Goal: Information Seeking & Learning: Learn about a topic

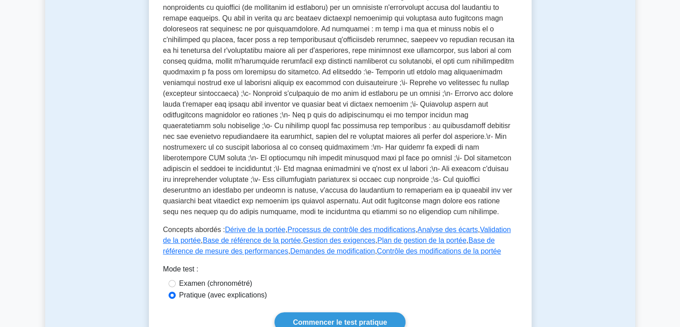
scroll to position [246, 0]
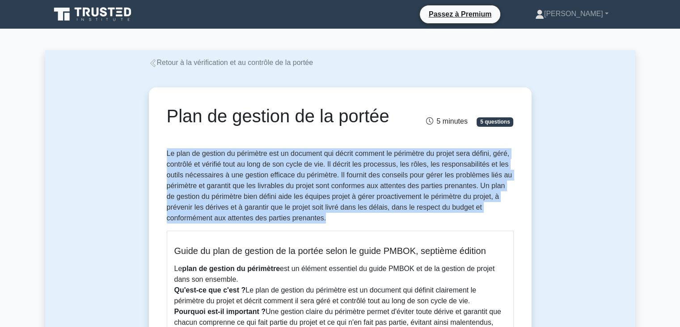
drag, startPoint x: 164, startPoint y: 175, endPoint x: 350, endPoint y: 240, distance: 196.8
click at [350, 240] on div "Plan de gestion de la portée 5 minutes 5 questions Guide du plan de gestion de …" at bounding box center [341, 320] width 376 height 459
copy font "Le plan de gestion du périmètre est un document qui décrit comment le périmètre…"
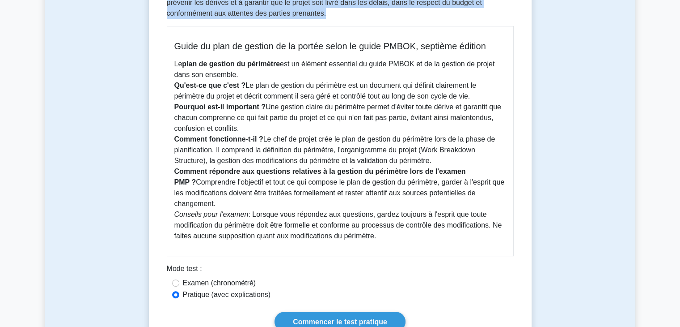
scroll to position [219, 0]
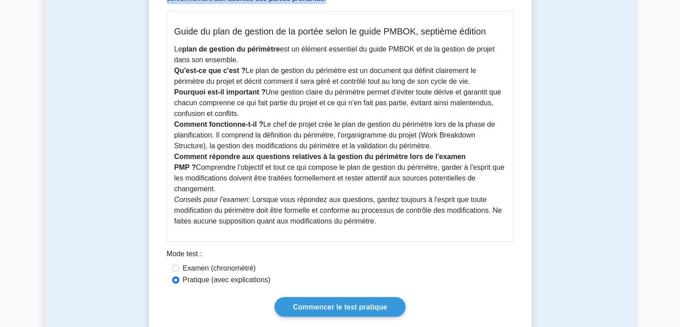
drag, startPoint x: 175, startPoint y: 52, endPoint x: 397, endPoint y: 238, distance: 289.6
click at [397, 238] on div "Guide du plan de gestion de la portée selon le guide PMBOK, septième édition Le…" at bounding box center [340, 126] width 347 height 230
copy div "Guide du plan de gestion de la portée selon le guide PMBOK, septième édition Le…"
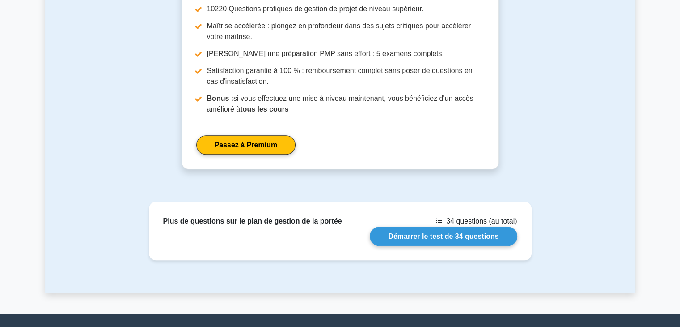
scroll to position [646, 0]
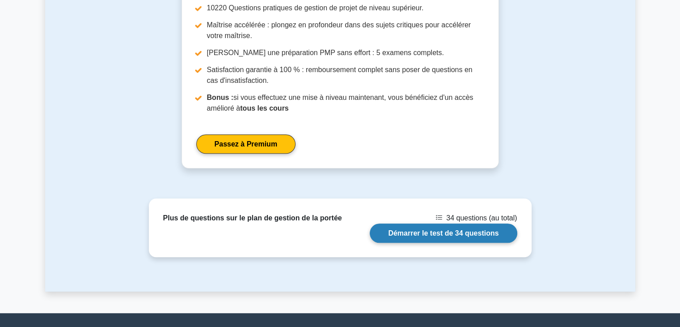
click at [477, 242] on link "Démarrer le test de 34 questions" at bounding box center [443, 232] width 147 height 19
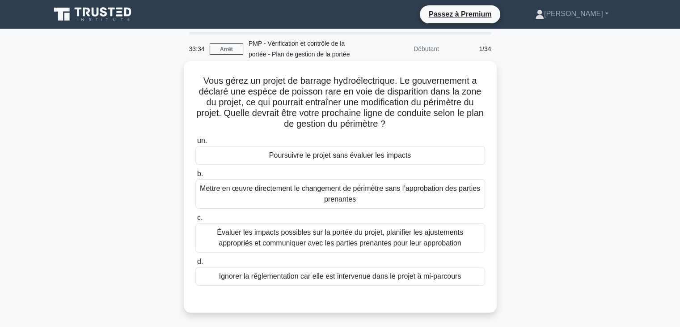
click at [463, 235] on font "Évaluer les impacts possibles sur la portée du projet, planifier les ajustement…" at bounding box center [340, 237] width 246 height 18
click at [195, 221] on input "c. Évaluer les impacts possibles sur la portée du projet, planifier les ajustem…" at bounding box center [195, 218] width 0 height 6
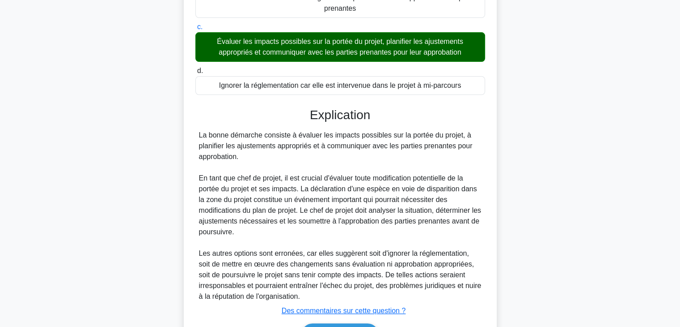
scroll to position [247, 0]
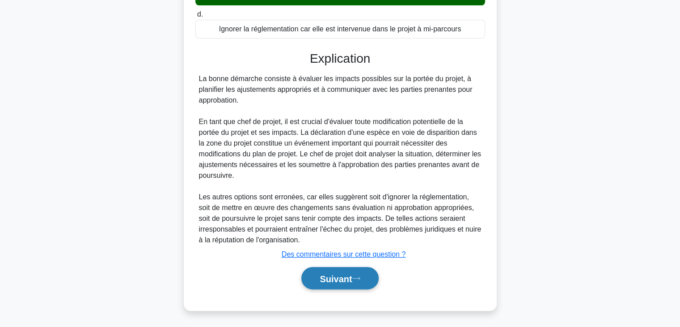
click at [349, 276] on font "Suivant" at bounding box center [336, 278] width 32 height 10
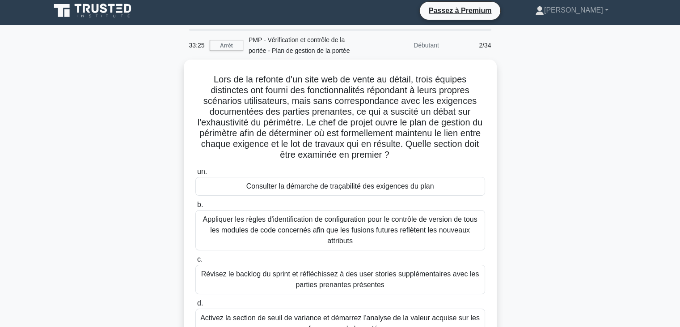
scroll to position [0, 0]
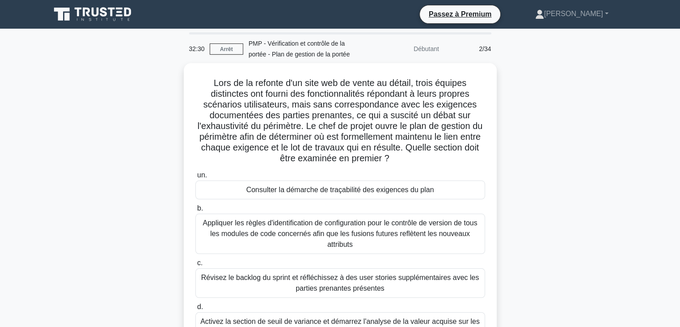
drag, startPoint x: 680, startPoint y: 174, endPoint x: 682, endPoint y: 197, distance: 23.3
click at [680, 197] on html "Passez à Premium [PERSON_NAME]" at bounding box center [340, 241] width 680 height 483
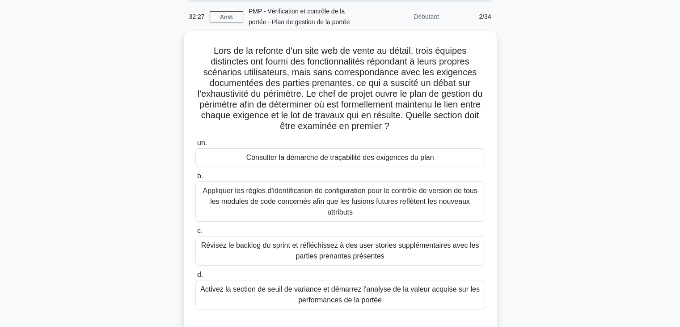
scroll to position [33, 0]
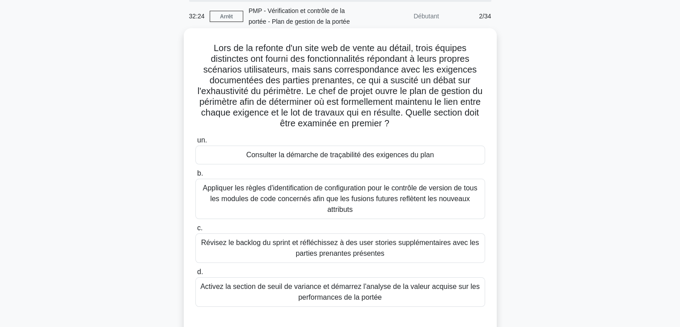
click at [456, 153] on div "Consulter la démarche de traçabilité des exigences du plan" at bounding box center [340, 154] width 290 height 19
click at [195, 143] on input "un. Consulter la démarche de traçabilité des exigences du plan" at bounding box center [195, 140] width 0 height 6
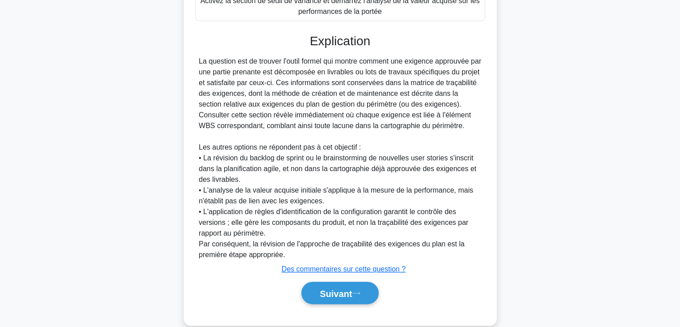
scroll to position [328, 0]
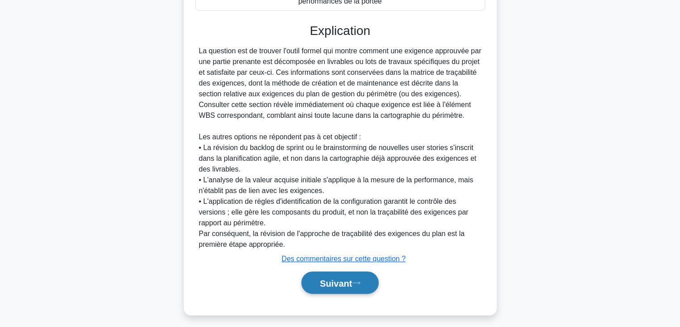
click at [341, 288] on font "Suivant" at bounding box center [336, 283] width 32 height 10
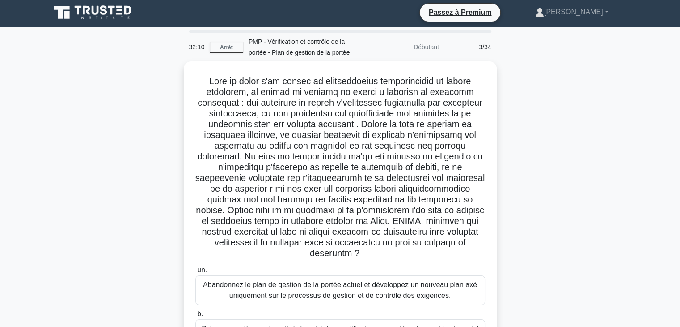
scroll to position [0, 0]
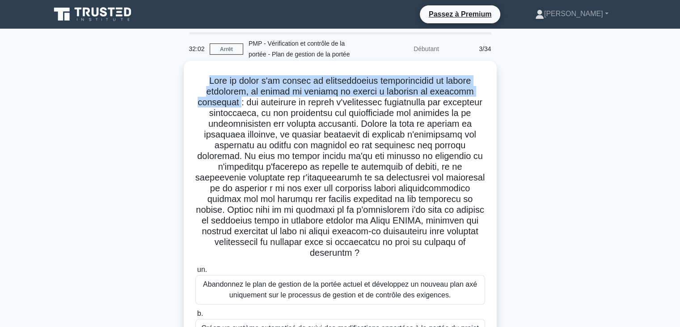
drag, startPoint x: 203, startPoint y: 82, endPoint x: 253, endPoint y: 106, distance: 55.6
click at [253, 106] on font at bounding box center [340, 167] width 290 height 182
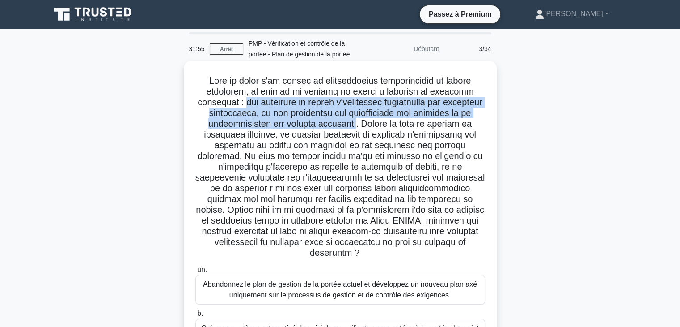
drag, startPoint x: 256, startPoint y: 106, endPoint x: 416, endPoint y: 128, distance: 161.3
click at [416, 128] on font at bounding box center [340, 167] width 290 height 182
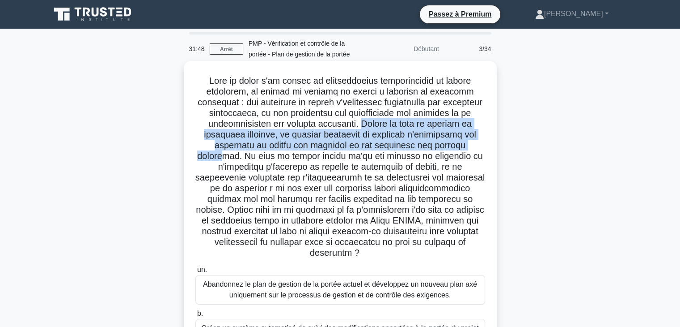
drag, startPoint x: 421, startPoint y: 121, endPoint x: 252, endPoint y: 160, distance: 173.1
click at [252, 160] on font at bounding box center [340, 167] width 290 height 182
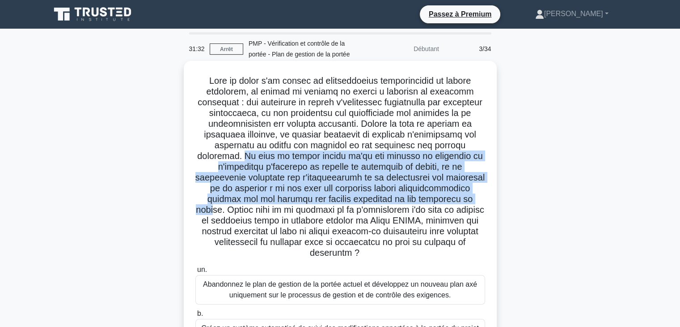
drag, startPoint x: 272, startPoint y: 154, endPoint x: 263, endPoint y: 214, distance: 60.6
click at [263, 214] on font at bounding box center [340, 167] width 290 height 182
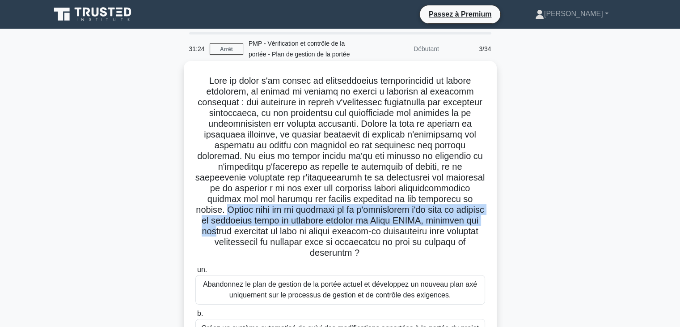
drag, startPoint x: 275, startPoint y: 208, endPoint x: 308, endPoint y: 230, distance: 40.3
click at [308, 230] on font at bounding box center [340, 167] width 290 height 182
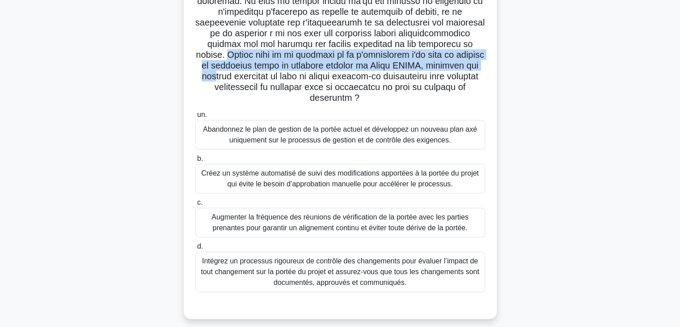
scroll to position [163, 0]
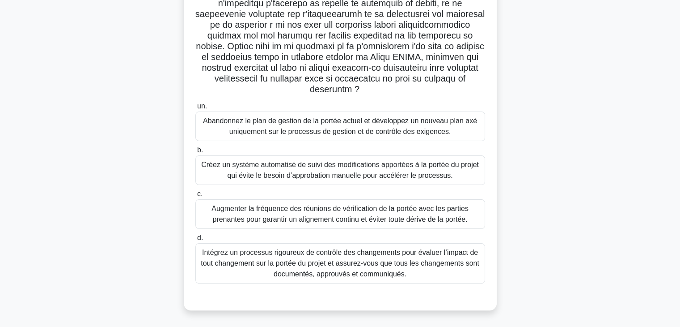
click at [318, 265] on font "Intégrez un processus rigoureux de contrôle des changements pour évaluer l’impa…" at bounding box center [340, 262] width 279 height 29
click at [195, 241] on input "d. Intégrez un processus rigoureux de contrôle des changements pour évaluer l’i…" at bounding box center [195, 238] width 0 height 6
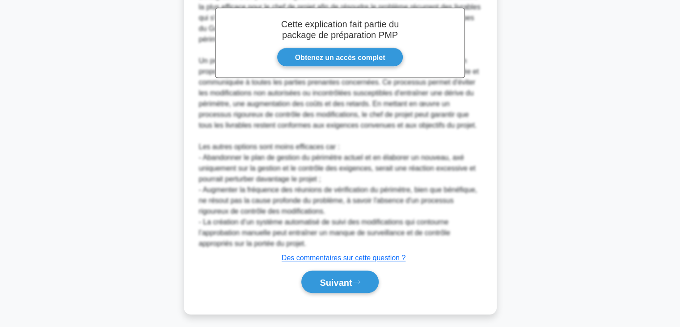
scroll to position [492, 0]
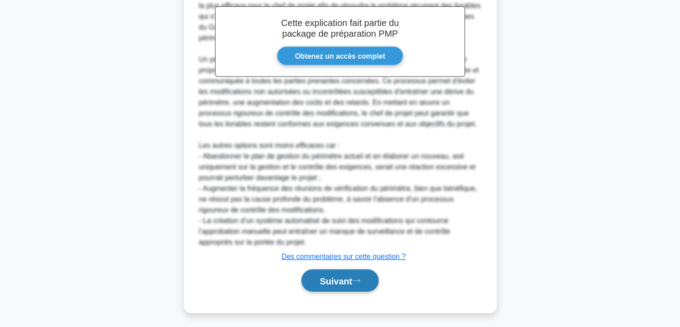
click at [352, 280] on font "Suivant" at bounding box center [336, 281] width 32 height 10
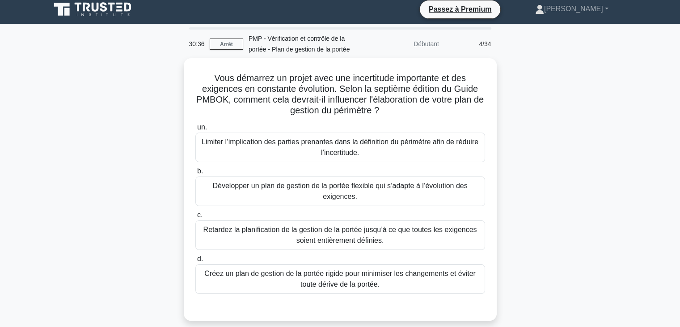
scroll to position [0, 0]
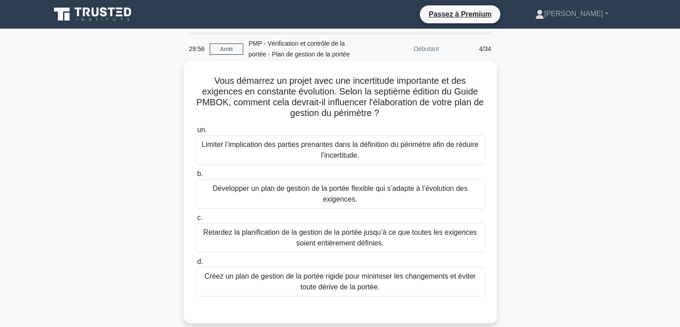
click at [413, 197] on font "Développer un plan de gestion de la portée flexible qui s’adapte à l’évolution …" at bounding box center [341, 193] width 282 height 21
click at [195, 177] on input "b. Développer un plan de gestion de la portée flexible qui s’adapte à l’évoluti…" at bounding box center [195, 174] width 0 height 6
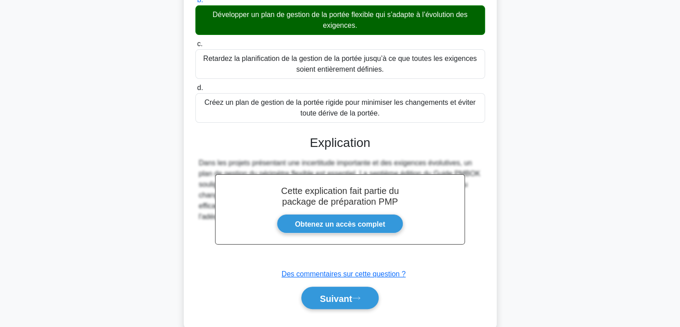
scroll to position [193, 0]
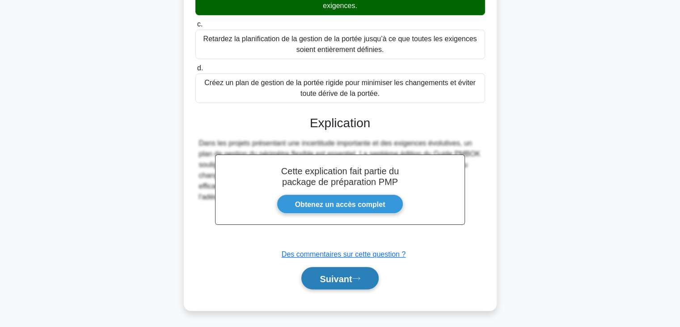
click at [338, 278] on font "Suivant" at bounding box center [336, 278] width 32 height 10
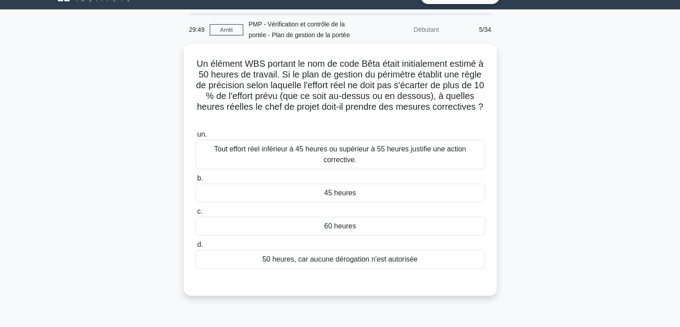
scroll to position [14, 0]
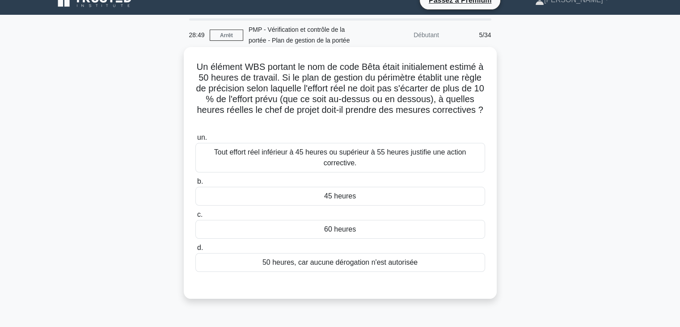
click at [452, 154] on font "Tout effort réel inférieur à 45 heures ou supérieur à 55 heures justifie une ac…" at bounding box center [340, 157] width 252 height 18
click at [195, 140] on input "un. Tout effort réel inférieur à 45 heures ou supérieur à 55 heures justifie un…" at bounding box center [195, 138] width 0 height 6
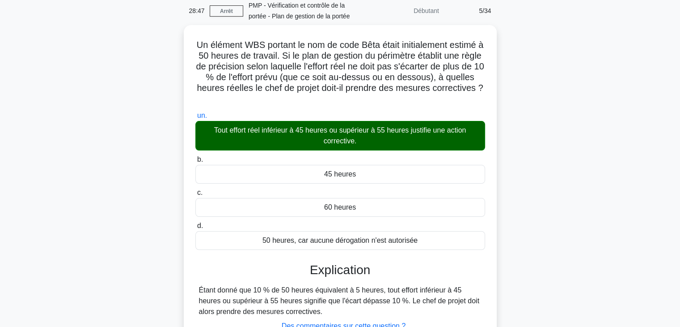
scroll to position [157, 0]
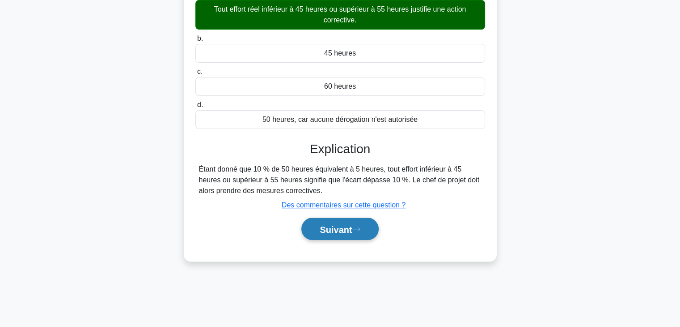
click at [346, 227] on font "Suivant" at bounding box center [336, 229] width 32 height 10
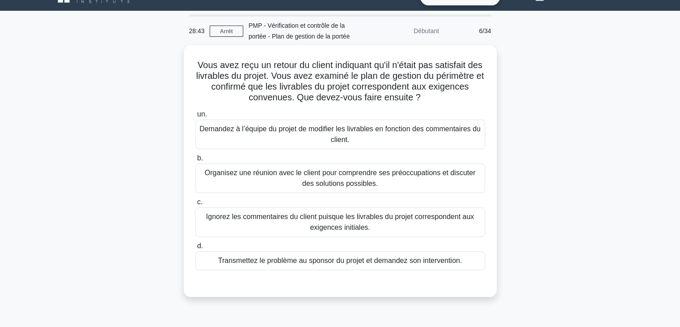
scroll to position [0, 0]
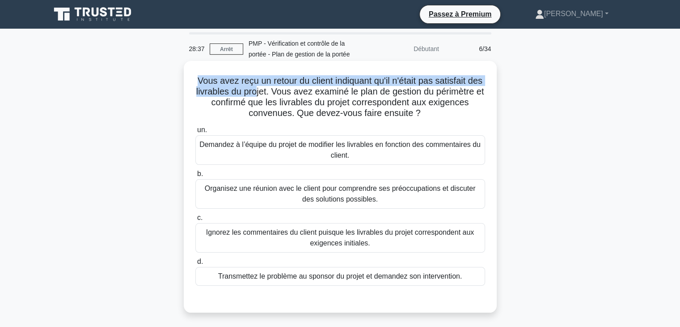
drag, startPoint x: 203, startPoint y: 80, endPoint x: 289, endPoint y: 95, distance: 88.0
click at [289, 95] on font "Vous avez reçu un retour du client indiquant qu'il n'était pas satisfait des li…" at bounding box center [340, 97] width 288 height 42
drag, startPoint x: 307, startPoint y: 90, endPoint x: 442, endPoint y: 118, distance: 137.8
click at [442, 118] on font "Vous avez reçu un retour du client indiquant qu'il n'était pas satisfait des li…" at bounding box center [340, 97] width 288 height 42
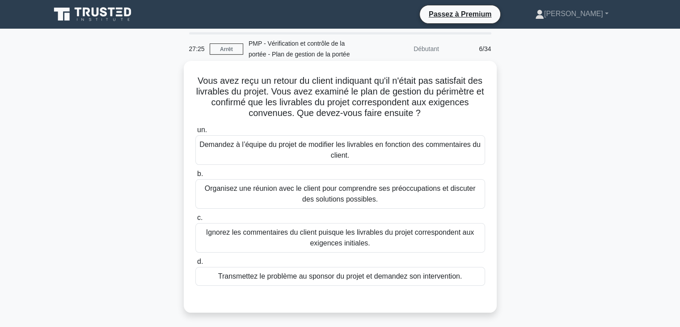
click at [412, 192] on font "Organisez une réunion avec le client pour comprendre ses préoccupations et disc…" at bounding box center [340, 193] width 271 height 18
click at [195, 177] on input "b. Organisez une réunion avec le client pour comprendre ses préoccupations et d…" at bounding box center [195, 174] width 0 height 6
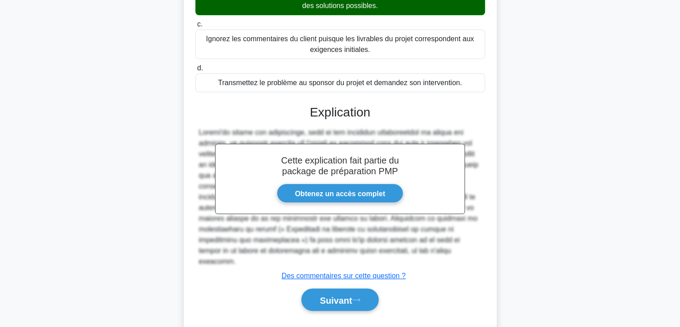
scroll to position [200, 0]
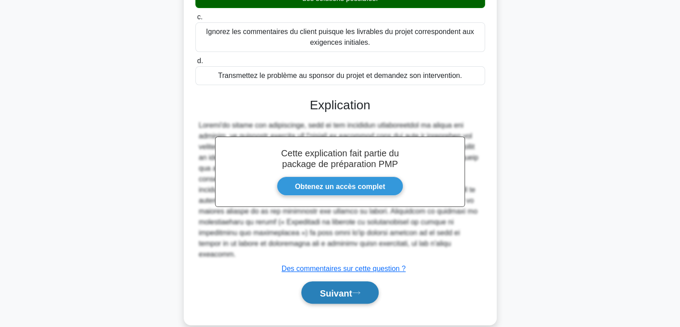
click at [356, 281] on button "Suivant" at bounding box center [340, 292] width 77 height 23
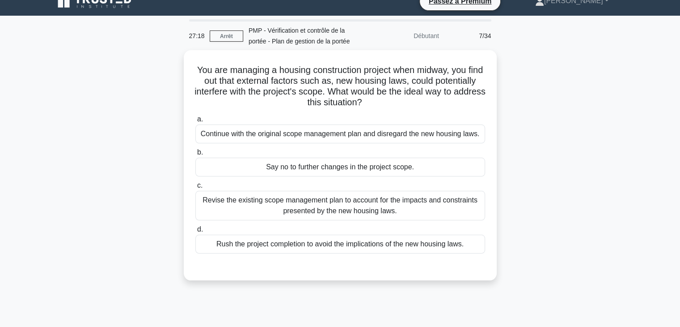
scroll to position [0, 0]
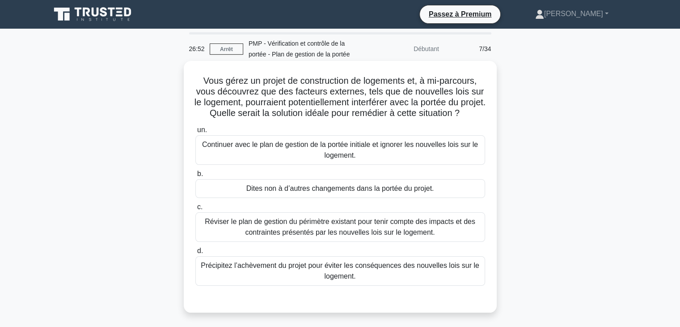
click at [450, 238] on font "Réviser le plan de gestion du périmètre existant pour tenir compte des impacts …" at bounding box center [341, 226] width 282 height 21
click at [195, 210] on input "c. Réviser le plan de gestion du périmètre existant pour tenir compte des impac…" at bounding box center [195, 207] width 0 height 6
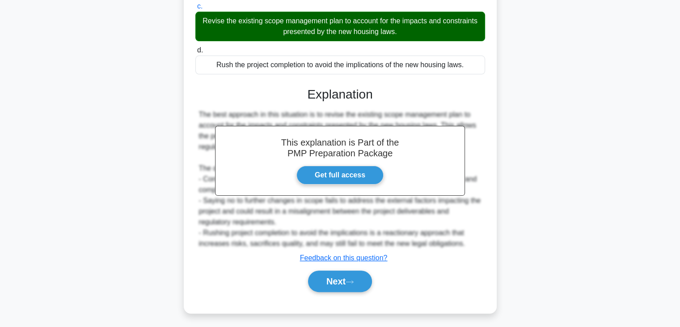
scroll to position [191, 0]
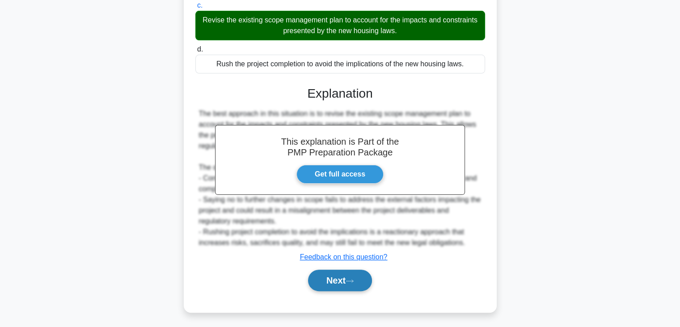
click at [345, 280] on button "Next" at bounding box center [340, 279] width 64 height 21
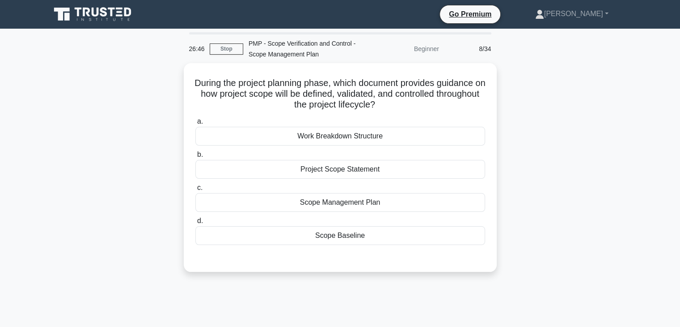
scroll to position [0, 0]
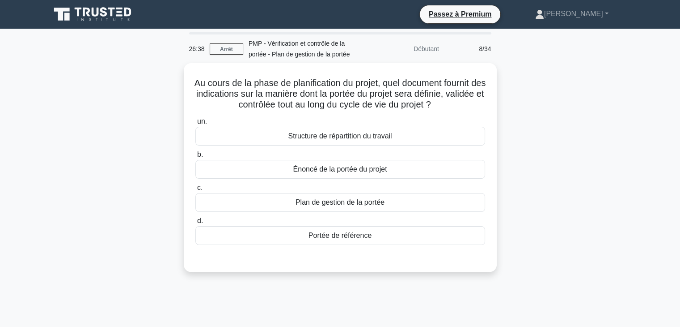
click at [603, 145] on div "Au cours de la phase de planification du projet, quel document fournit des indi…" at bounding box center [340, 172] width 590 height 219
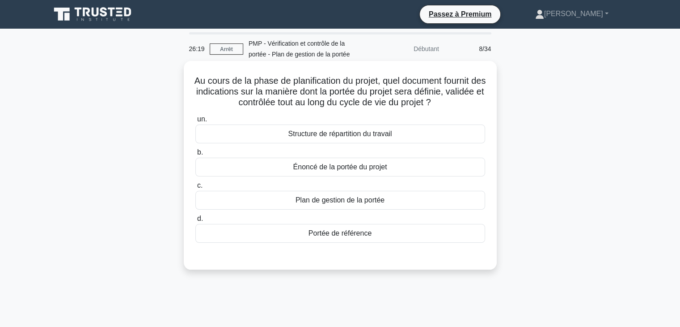
click at [431, 201] on div "Plan de gestion de la portée" at bounding box center [340, 200] width 290 height 19
click at [195, 188] on input "c. Plan de gestion de la portée" at bounding box center [195, 186] width 0 height 6
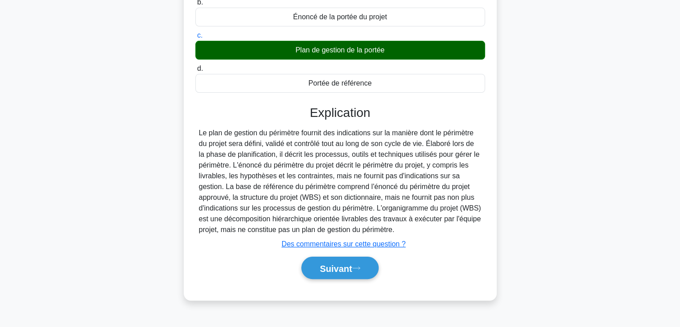
scroll to position [157, 0]
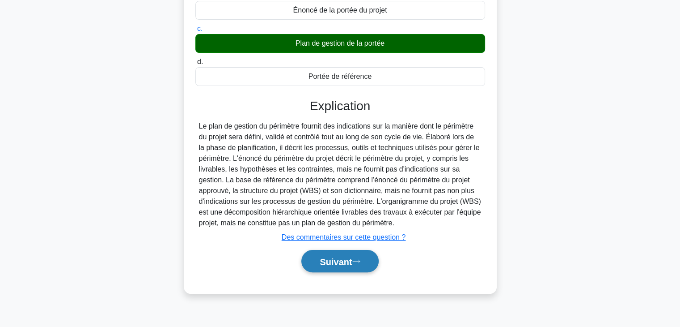
click at [346, 260] on font "Suivant" at bounding box center [336, 261] width 32 height 10
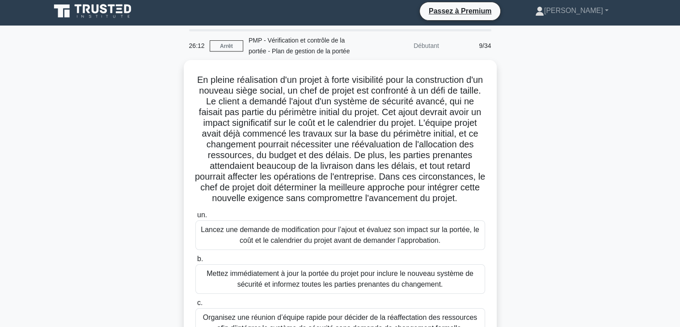
scroll to position [0, 0]
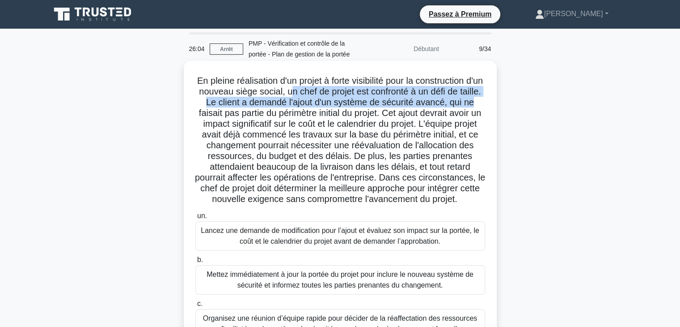
drag, startPoint x: 309, startPoint y: 92, endPoint x: 214, endPoint y: 108, distance: 96.3
click at [214, 108] on font "En pleine réalisation d'un projet à forte visibilité pour la construction d'un …" at bounding box center [340, 140] width 290 height 128
click at [221, 100] on font "En pleine réalisation d'un projet à forte visibilité pour la construction d'un …" at bounding box center [340, 140] width 290 height 128
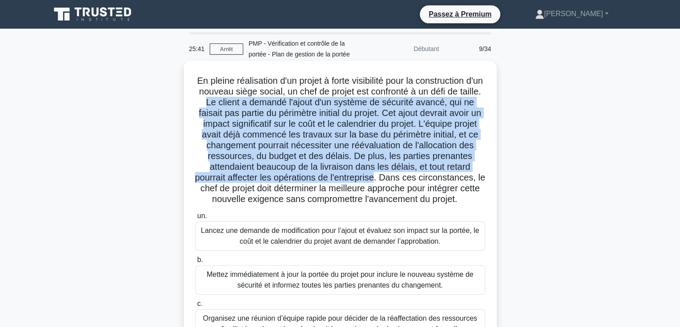
drag, startPoint x: 221, startPoint y: 100, endPoint x: 429, endPoint y: 214, distance: 237.2
click at [442, 178] on font "En pleine réalisation d'un projet à forte visibilité pour la construction d'un …" at bounding box center [340, 140] width 290 height 128
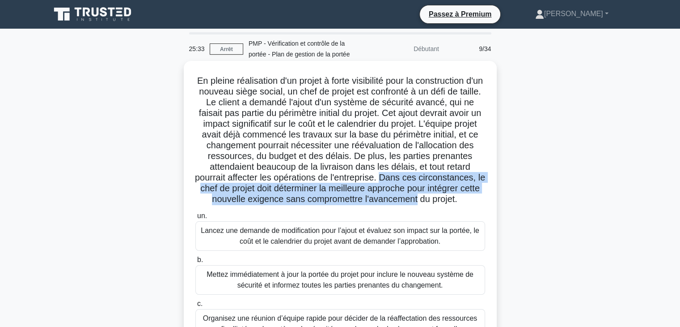
drag, startPoint x: 448, startPoint y: 177, endPoint x: 505, endPoint y: 202, distance: 62.3
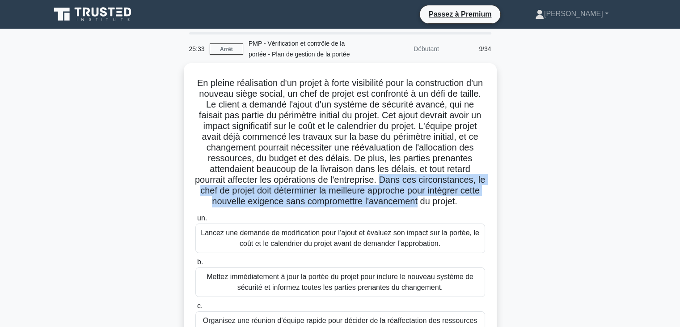
click at [484, 196] on font "En pleine réalisation d'un projet à forte visibilité pour la construction d'un …" at bounding box center [340, 142] width 290 height 128
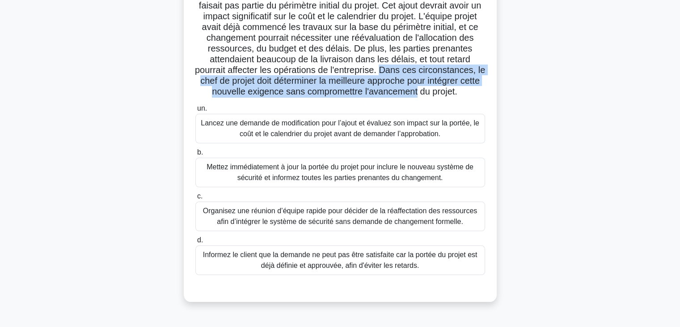
scroll to position [110, 0]
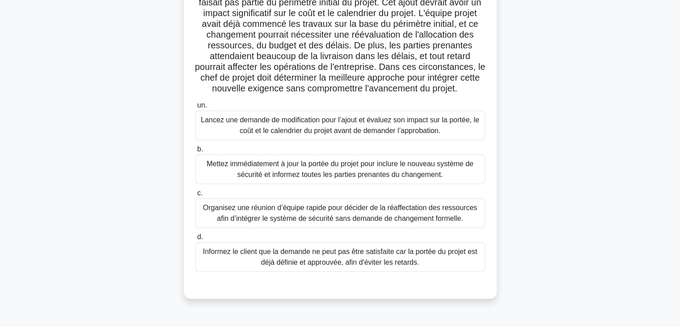
click at [471, 134] on font "Lancez une demande de modification pour l’ajout et évaluez son impact sur la po…" at bounding box center [340, 125] width 279 height 18
click at [195, 108] on input "un. Lancez une demande de modification pour l’ajout et évaluez son impact sur l…" at bounding box center [195, 105] width 0 height 6
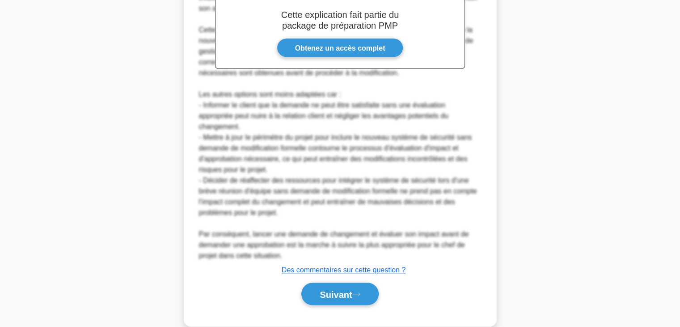
scroll to position [451, 0]
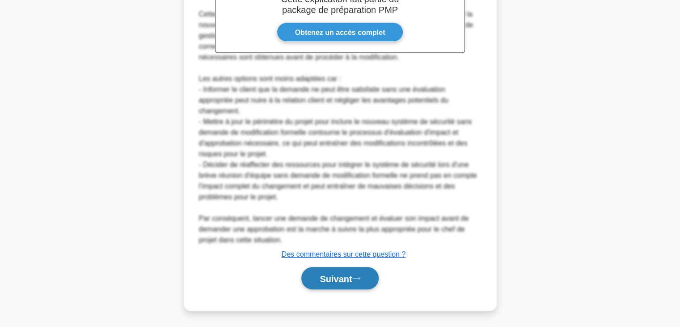
click at [352, 276] on font "Suivant" at bounding box center [336, 278] width 32 height 10
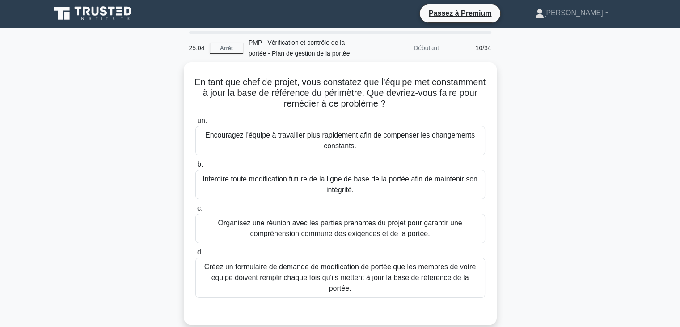
scroll to position [0, 0]
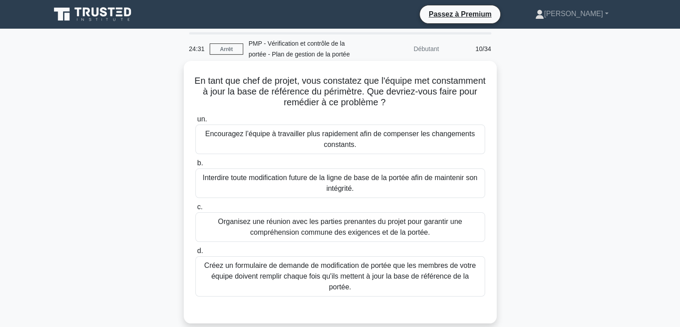
click at [459, 227] on font "Organisez une réunion avec les parties prenantes du projet pour garantir une co…" at bounding box center [341, 226] width 282 height 21
click at [195, 210] on input "c. Organisez une réunion avec les parties prenantes du projet pour garantir une…" at bounding box center [195, 207] width 0 height 6
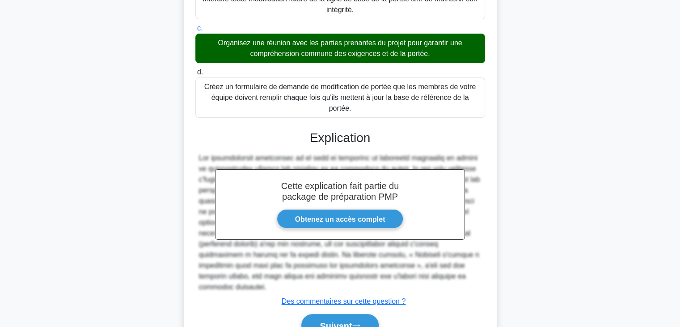
scroll to position [217, 0]
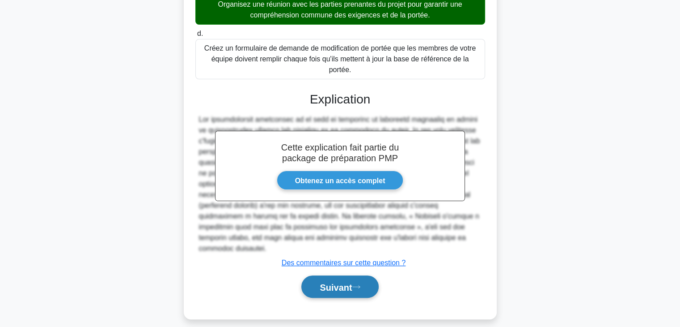
click at [326, 284] on font "Suivant" at bounding box center [336, 287] width 32 height 10
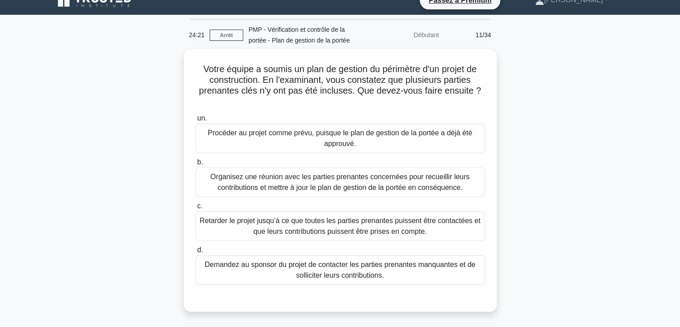
scroll to position [10, 0]
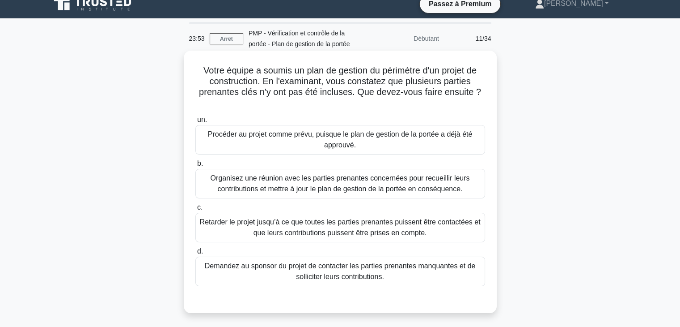
click at [412, 182] on font "Organisez une réunion avec les parties prenantes concernées pour recueillir leu…" at bounding box center [340, 183] width 259 height 18
click at [195, 166] on input "b. Organisez une réunion avec les parties prenantes concernées pour recueillir …" at bounding box center [195, 164] width 0 height 6
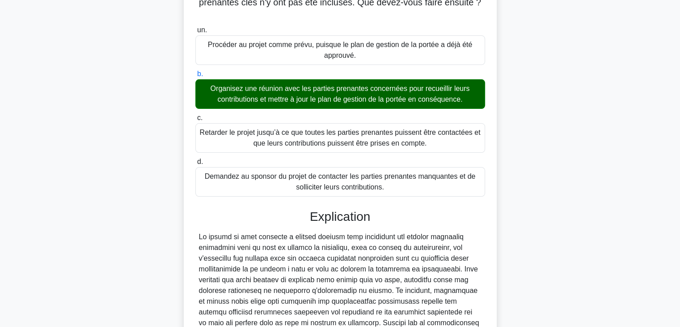
scroll to position [258, 0]
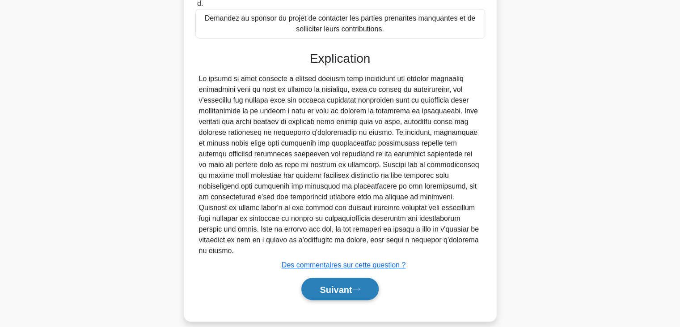
click at [327, 284] on font "Suivant" at bounding box center [336, 289] width 32 height 10
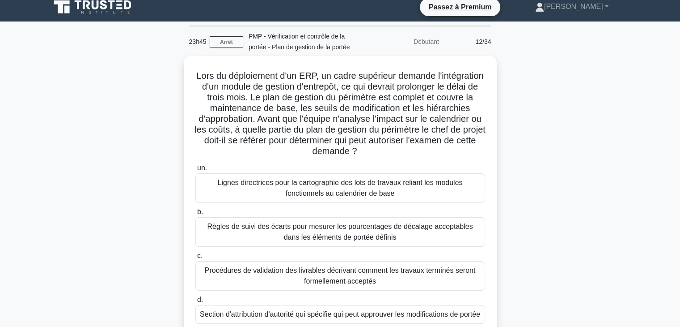
scroll to position [0, 0]
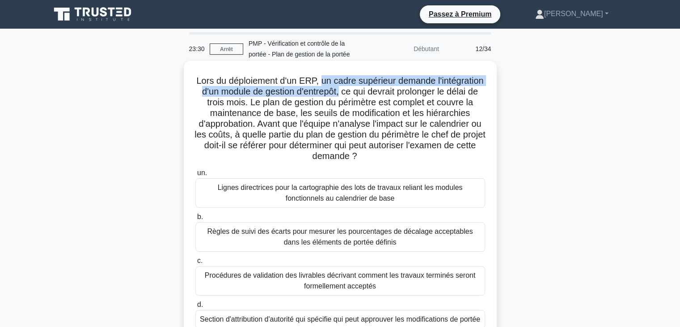
drag, startPoint x: 345, startPoint y: 80, endPoint x: 408, endPoint y: 93, distance: 64.5
click at [408, 93] on font "Lors du déploiement d'un ERP, un cadre supérieur demande l'intégration d'un mod…" at bounding box center [340, 118] width 291 height 85
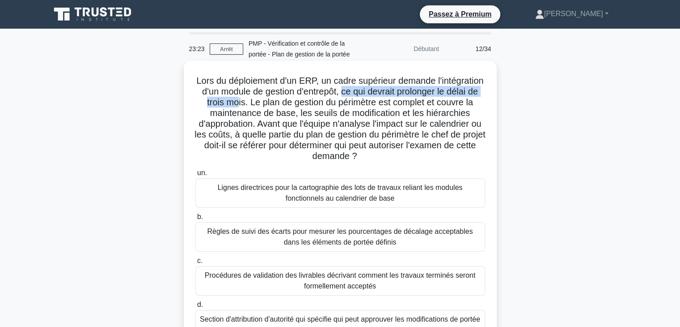
drag, startPoint x: 414, startPoint y: 92, endPoint x: 322, endPoint y: 101, distance: 92.1
click at [322, 101] on font "Lors du déploiement d'un ERP, un cadre supérieur demande l'intégration d'un mod…" at bounding box center [340, 118] width 291 height 85
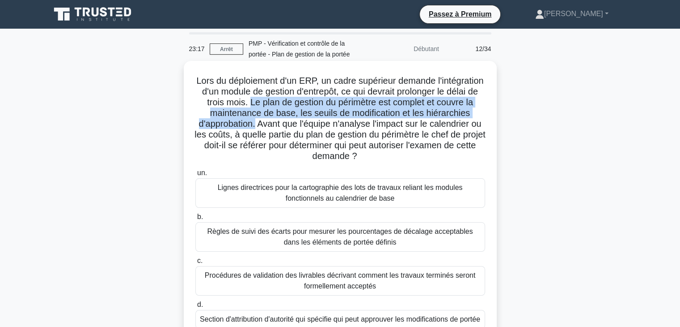
drag, startPoint x: 335, startPoint y: 102, endPoint x: 316, endPoint y: 124, distance: 28.5
click at [316, 124] on font "Lors du déploiement d'un ERP, un cadre supérieur demande l'intégration d'un mod…" at bounding box center [340, 118] width 291 height 85
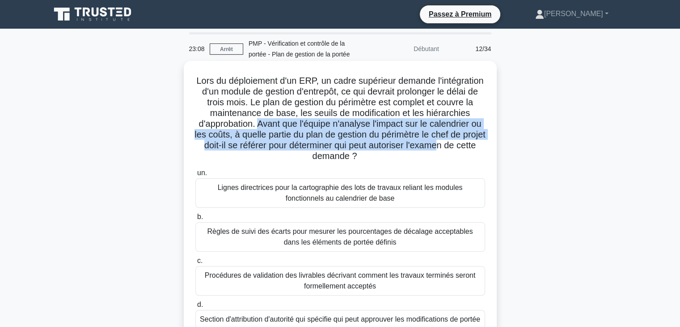
drag, startPoint x: 320, startPoint y: 125, endPoint x: 325, endPoint y: 156, distance: 31.7
click at [325, 156] on font "Lors du déploiement d'un ERP, un cadre supérieur demande l'intégration d'un mod…" at bounding box center [340, 118] width 291 height 85
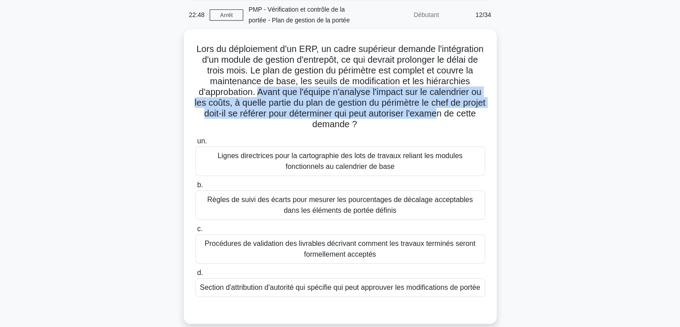
scroll to position [41, 0]
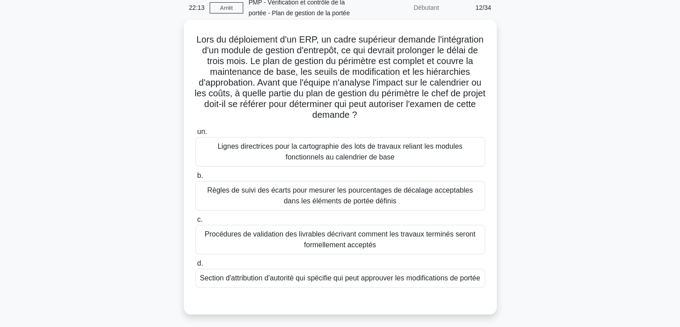
click at [360, 281] on font "Section d'attribution d'autorité qui spécifie qui peut approuver les modificati…" at bounding box center [340, 278] width 280 height 8
click at [195, 266] on input "d. Section d'attribution d'autorité qui spécifie qui peut approuver les modific…" at bounding box center [195, 263] width 0 height 6
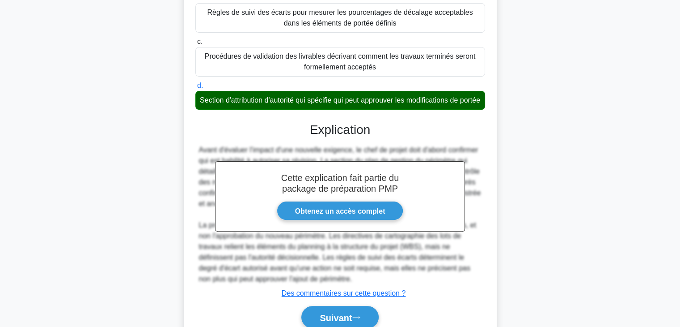
scroll to position [268, 0]
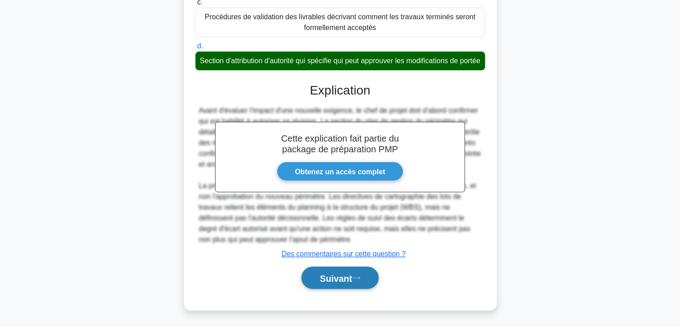
click at [331, 278] on font "Suivant" at bounding box center [336, 278] width 32 height 10
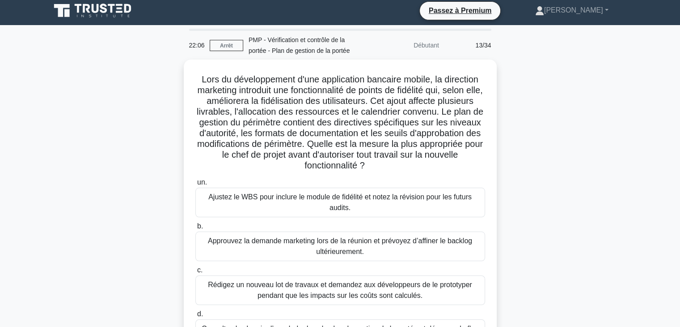
scroll to position [0, 0]
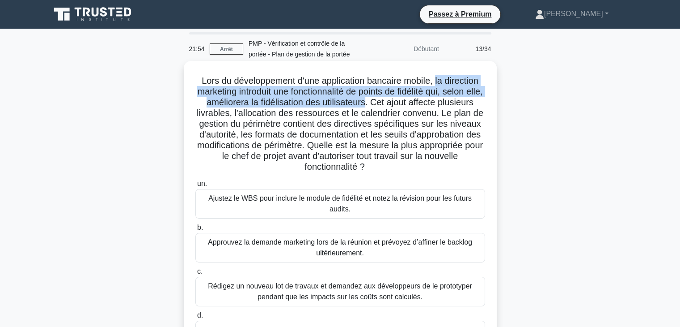
drag, startPoint x: 437, startPoint y: 81, endPoint x: 394, endPoint y: 107, distance: 51.2
click at [394, 107] on font "Lors du développement d'une application bancaire mobile, la direction marketing…" at bounding box center [340, 124] width 287 height 96
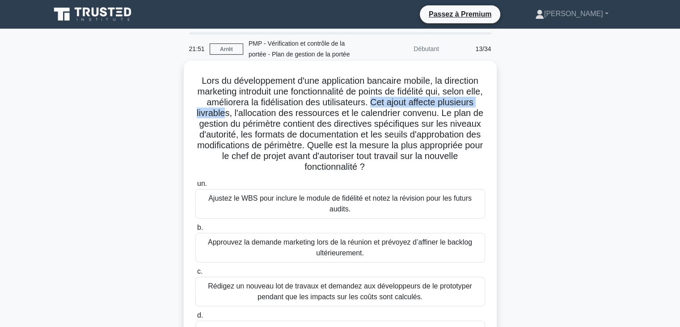
drag, startPoint x: 402, startPoint y: 102, endPoint x: 265, endPoint y: 115, distance: 137.9
click at [265, 115] on font "Lors du développement d'une application bancaire mobile, la direction marketing…" at bounding box center [340, 124] width 287 height 96
drag, startPoint x: 276, startPoint y: 111, endPoint x: 243, endPoint y: 116, distance: 33.8
click at [243, 116] on font "Lors du développement d'une application bancaire mobile, la direction marketing…" at bounding box center [340, 124] width 287 height 96
drag, startPoint x: 197, startPoint y: 124, endPoint x: 450, endPoint y: 164, distance: 255.9
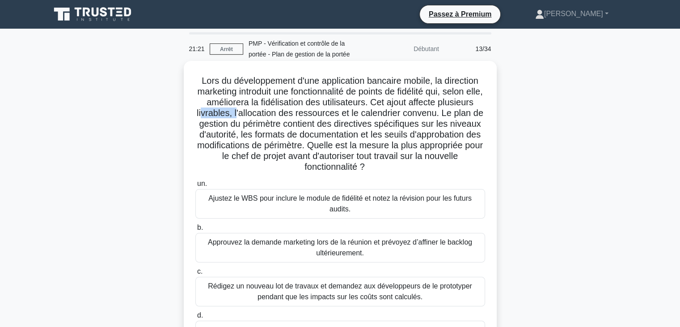
click at [450, 164] on h5 "Lors du développement d'une application bancaire mobile, la direction marketing…" at bounding box center [341, 124] width 292 height 98
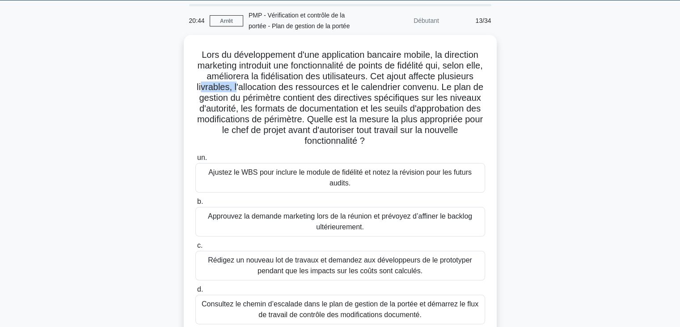
scroll to position [27, 0]
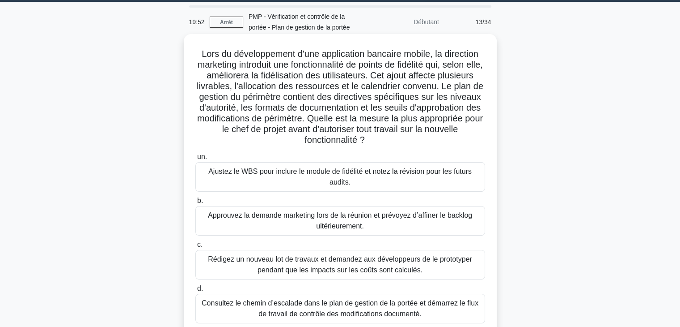
click at [430, 307] on font "Consultez le chemin d’escalade dans le plan de gestion de la portée et démarrez…" at bounding box center [340, 308] width 277 height 18
click at [195, 291] on input "d. Consultez le chemin d’escalade dans le plan de gestion de la portée et démar…" at bounding box center [195, 288] width 0 height 6
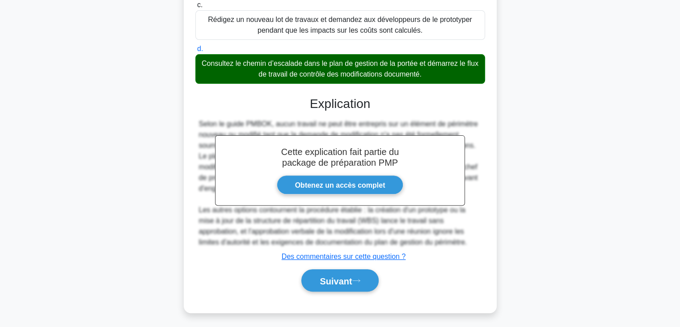
scroll to position [268, 0]
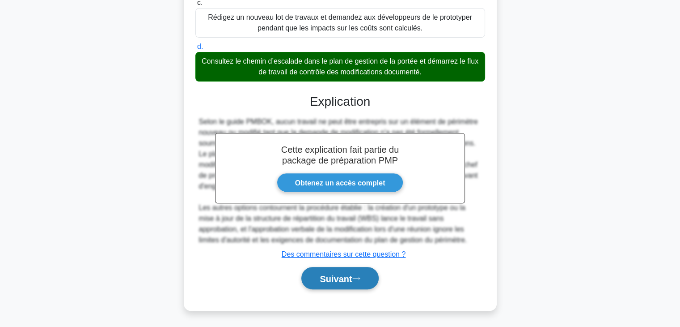
click at [352, 278] on font "Suivant" at bounding box center [336, 278] width 32 height 10
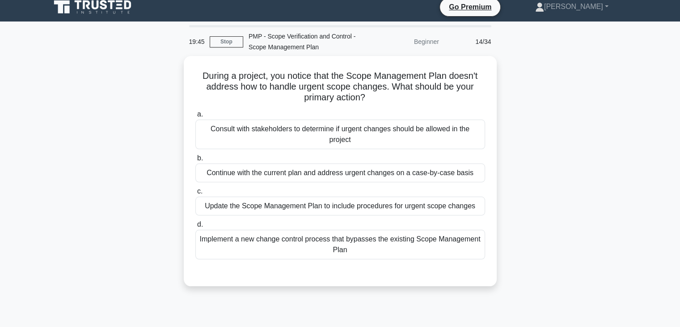
scroll to position [4, 0]
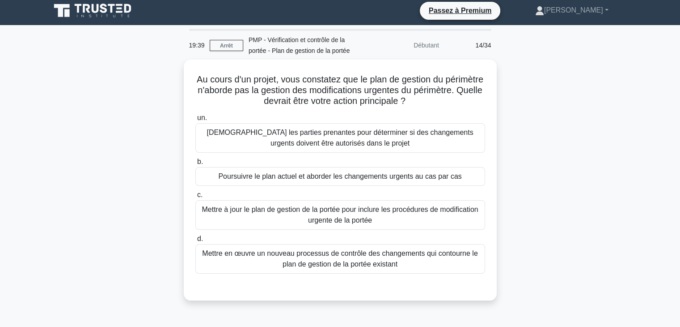
click at [629, 142] on div "Au cours d'un projet, vous constatez que le plan de gestion du périmètre n'abor…" at bounding box center [340, 184] width 590 height 251
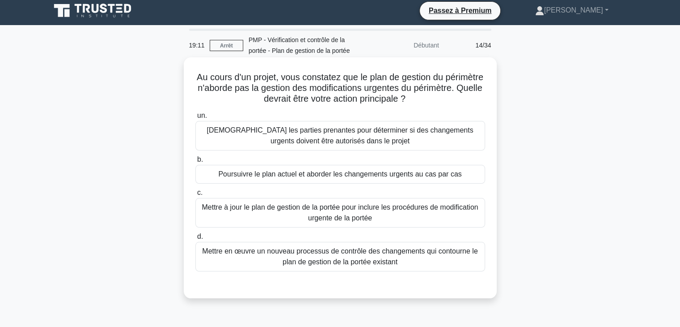
click at [432, 214] on font "Mettre à jour le plan de gestion de la portée pour inclure les procédures de mo…" at bounding box center [341, 212] width 282 height 21
click at [195, 195] on input "c. Mettre à jour le plan de gestion de la portée pour inclure les procédures de…" at bounding box center [195, 193] width 0 height 6
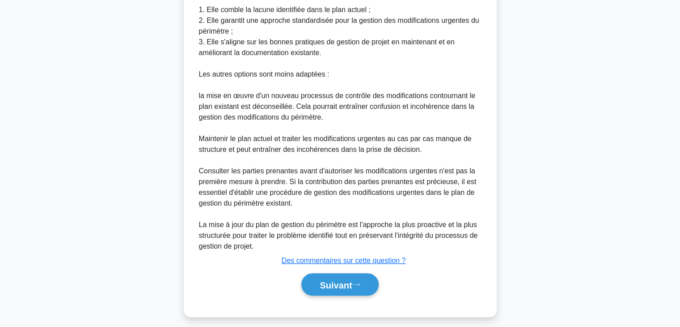
scroll to position [354, 0]
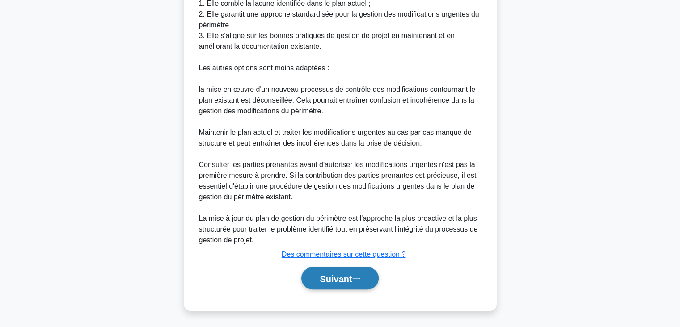
click at [352, 279] on font "Suivant" at bounding box center [336, 278] width 32 height 10
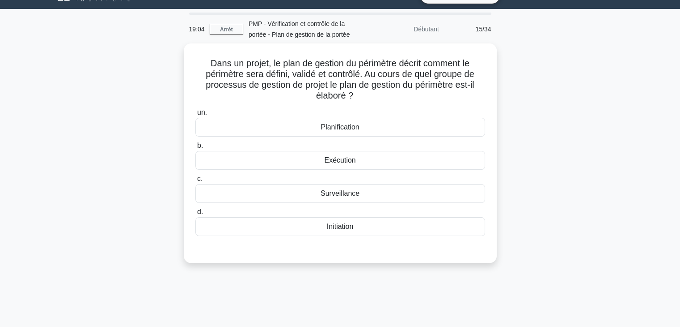
scroll to position [6, 0]
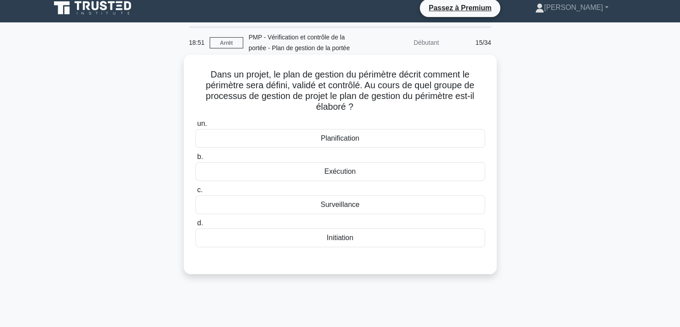
click at [380, 138] on div "Planification" at bounding box center [340, 138] width 290 height 19
click at [195, 127] on input "un. Planification" at bounding box center [195, 124] width 0 height 6
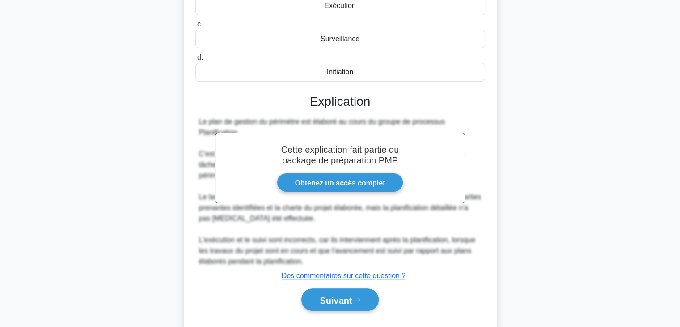
scroll to position [193, 0]
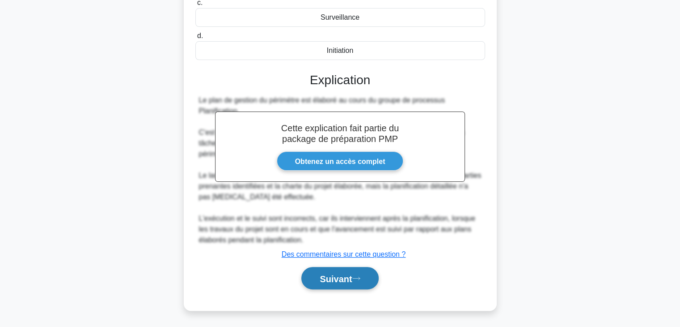
click at [349, 276] on font "Suivant" at bounding box center [336, 278] width 32 height 10
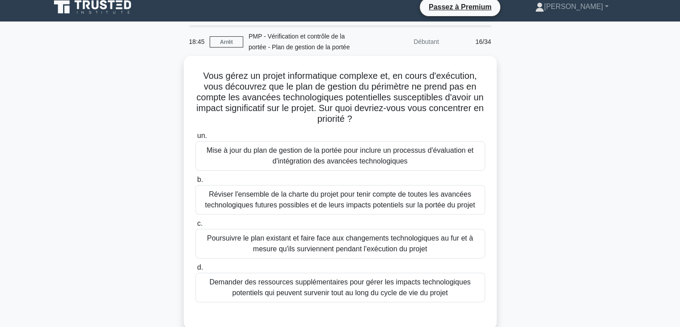
scroll to position [3, 0]
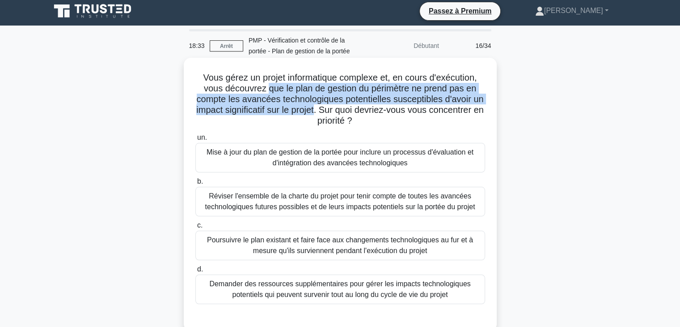
drag, startPoint x: 268, startPoint y: 90, endPoint x: 351, endPoint y: 112, distance: 85.9
click at [351, 112] on font "Vous gérez un projet informatique complexe et, en cours d'exécution, vous décou…" at bounding box center [340, 98] width 288 height 53
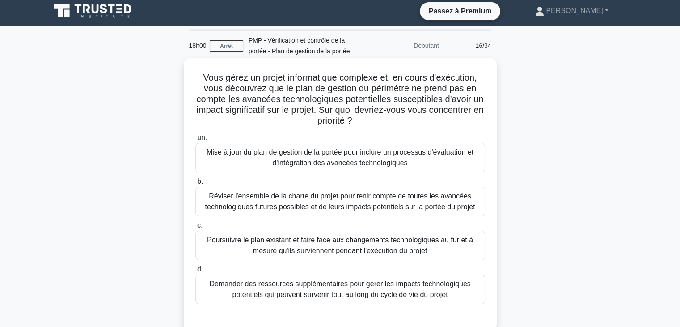
click at [379, 159] on font "Mise à jour du plan de gestion de la portée pour inclure un processus d'évaluat…" at bounding box center [340, 157] width 267 height 18
click at [195, 140] on input "un. Mise à jour du plan de gestion de la portée pour inclure un processus d'éva…" at bounding box center [195, 138] width 0 height 6
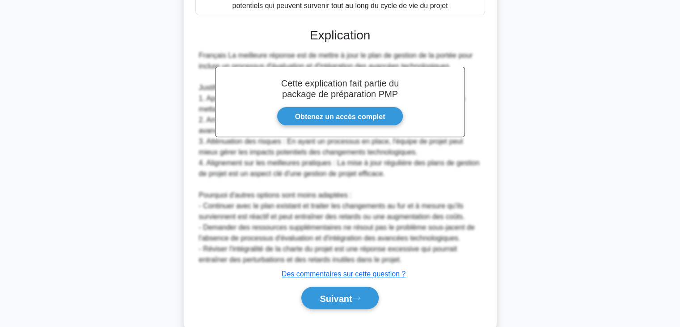
scroll to position [311, 0]
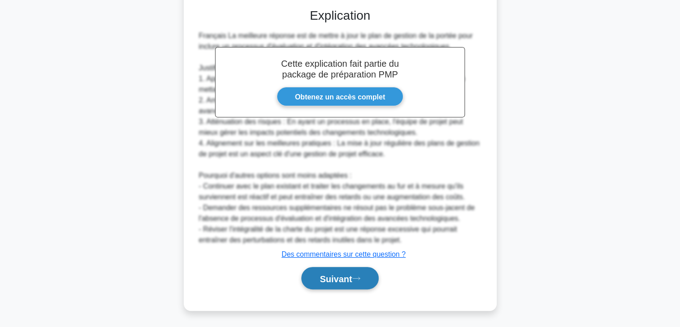
click at [326, 278] on font "Suivant" at bounding box center [336, 278] width 32 height 10
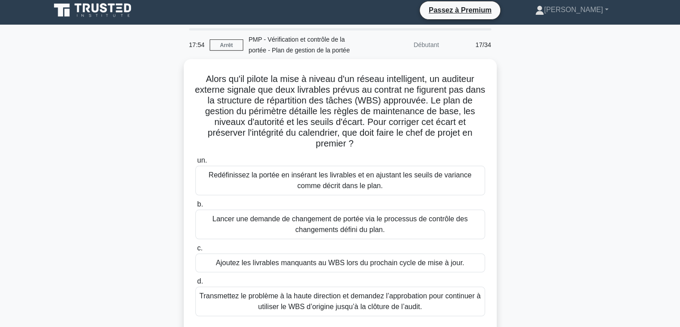
scroll to position [0, 0]
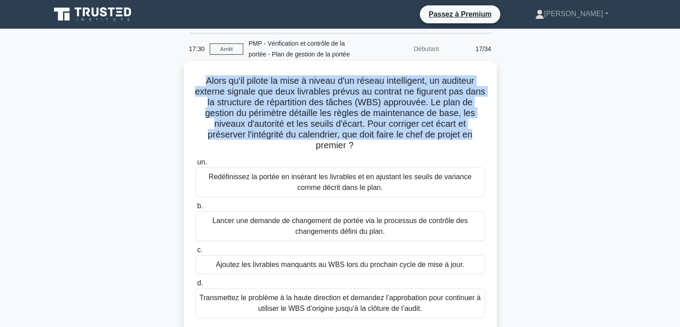
drag, startPoint x: 200, startPoint y: 80, endPoint x: 477, endPoint y: 137, distance: 282.3
click at [477, 137] on font "Alors qu'il pilote la mise à niveau d'un réseau intelligent, un auditeur extern…" at bounding box center [340, 113] width 290 height 74
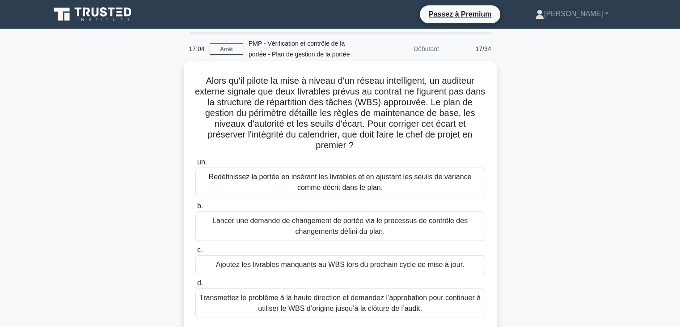
click at [415, 225] on font "Lancer une demande de changement de portée via le processus de contrôle des cha…" at bounding box center [339, 226] width 255 height 18
click at [195, 209] on input "b. Lancer une demande de changement de portée via le processus de contrôle des …" at bounding box center [195, 206] width 0 height 6
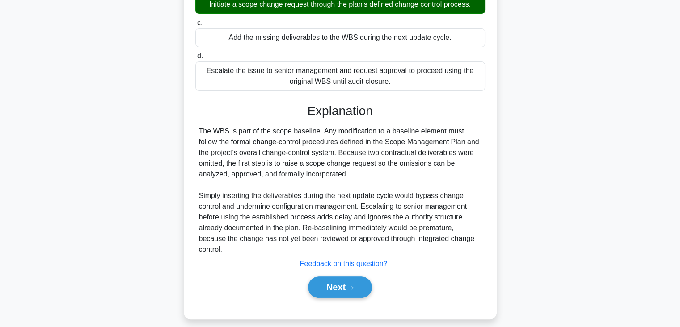
scroll to position [199, 0]
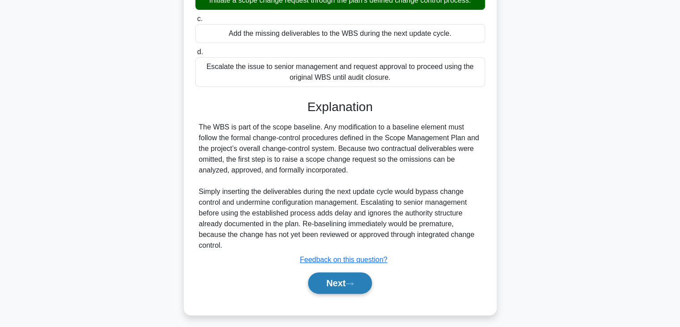
click at [349, 292] on button "Next" at bounding box center [340, 282] width 64 height 21
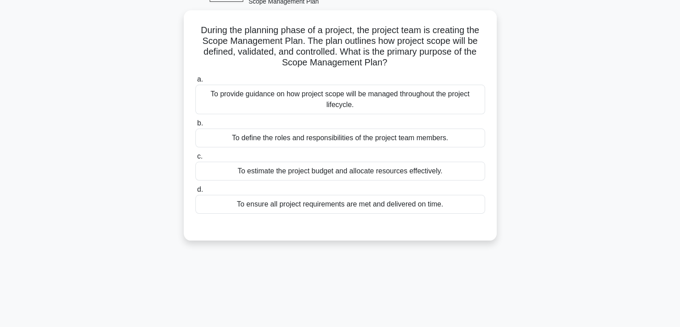
scroll to position [26, 0]
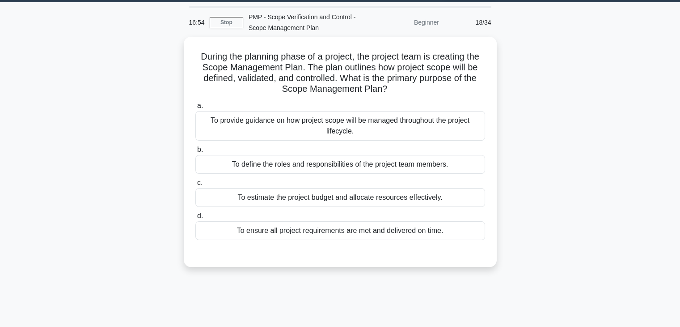
drag, startPoint x: 588, startPoint y: 157, endPoint x: 598, endPoint y: 156, distance: 9.9
click at [586, 113] on div "During the planning phase of a project, the project team is creating the Scope …" at bounding box center [340, 157] width 590 height 241
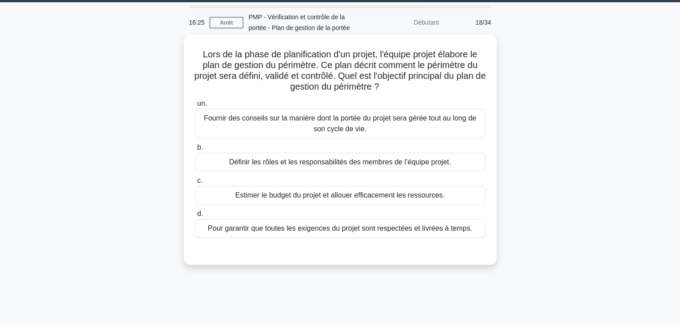
click at [332, 129] on font "Fournir des conseils sur la manière dont la portée du projet sera gérée tout au…" at bounding box center [340, 123] width 272 height 18
click at [195, 106] on input "un. Fournir des conseils sur la manière dont la portée du projet sera gérée tou…" at bounding box center [195, 104] width 0 height 6
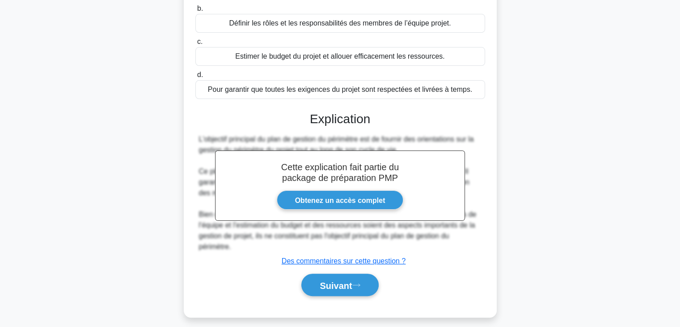
scroll to position [172, 0]
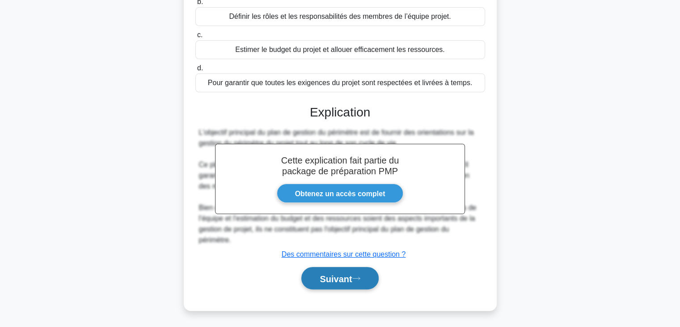
click at [332, 280] on font "Suivant" at bounding box center [336, 278] width 32 height 10
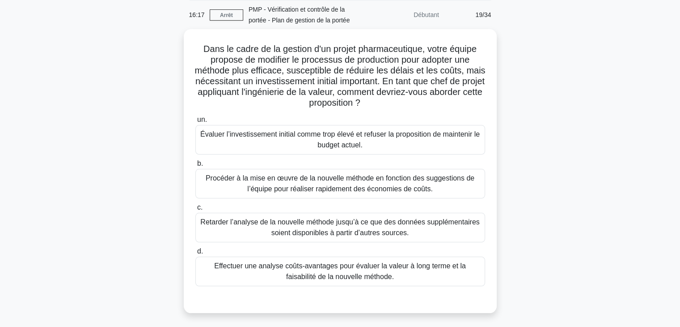
scroll to position [0, 0]
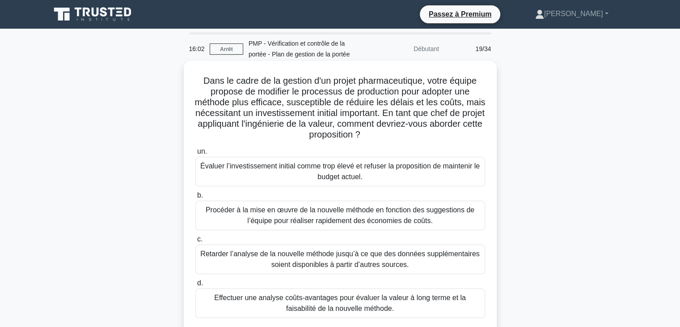
drag, startPoint x: 200, startPoint y: 81, endPoint x: 449, endPoint y: 131, distance: 254.2
click at [449, 131] on h5 "Dans le cadre de la gestion d'un projet pharmaceutique, votre équipe propose de…" at bounding box center [341, 107] width 292 height 65
click at [409, 300] on font "Effectuer une analyse coûts-avantages pour évaluer la valeur à long terme et la…" at bounding box center [340, 302] width 252 height 18
click at [195, 286] on input "d. Effectuer une analyse coûts-avantages pour évaluer la valeur à long terme et…" at bounding box center [195, 283] width 0 height 6
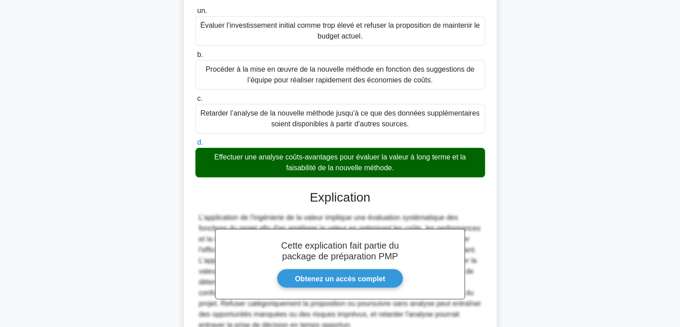
scroll to position [220, 0]
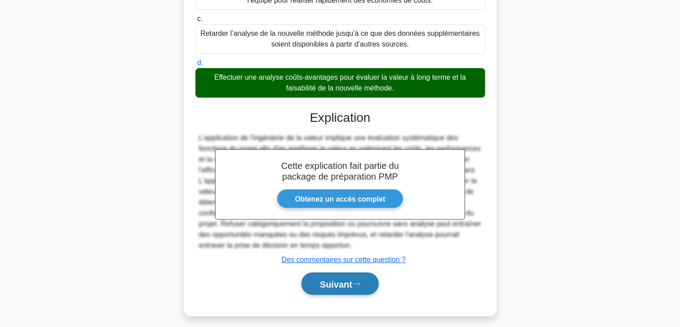
click at [359, 278] on button "Suivant" at bounding box center [340, 283] width 77 height 23
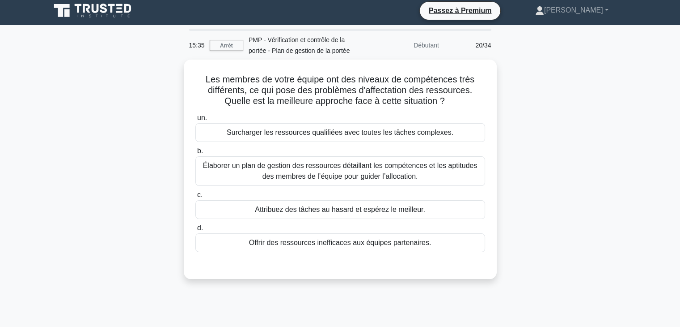
scroll to position [0, 0]
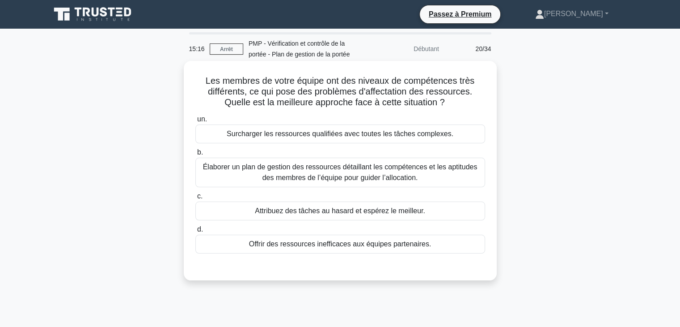
click at [452, 176] on font "Élaborer un plan de gestion des ressources détaillant les compétences et les ap…" at bounding box center [341, 171] width 282 height 21
click at [195, 155] on input "b. Élaborer un plan de gestion des ressources détaillant les compétences et les…" at bounding box center [195, 152] width 0 height 6
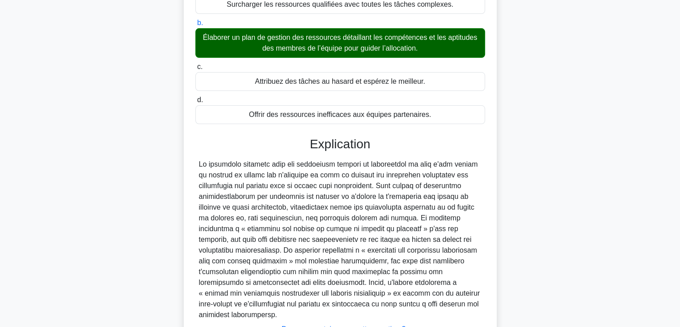
scroll to position [204, 0]
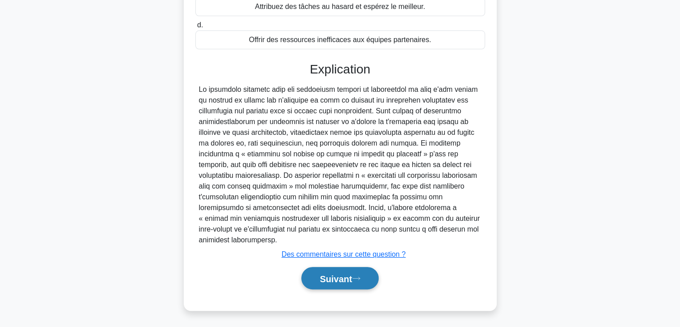
click at [350, 281] on font "Suivant" at bounding box center [336, 278] width 32 height 10
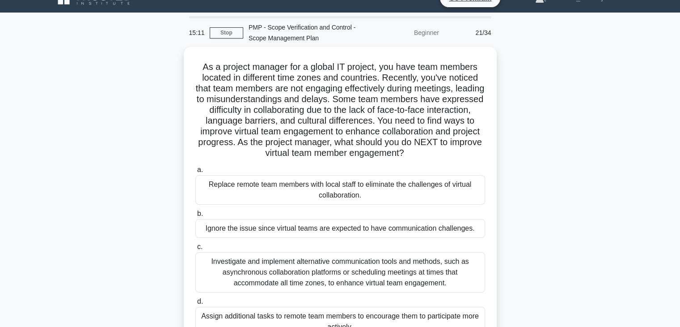
scroll to position [0, 0]
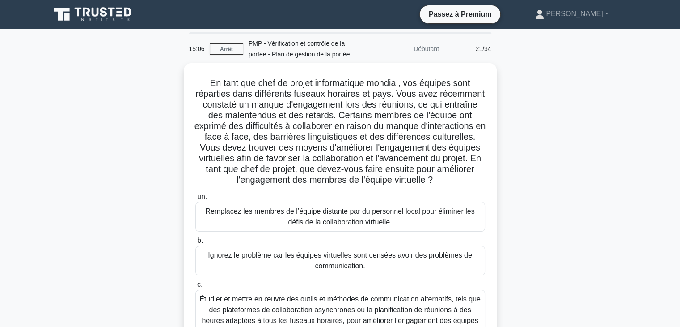
click at [619, 86] on div "En tant que chef de projet informatique mondial, vos équipes sont réparties dan…" at bounding box center [340, 242] width 590 height 359
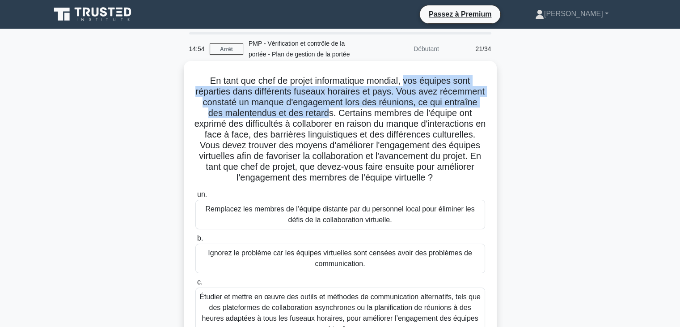
drag, startPoint x: 408, startPoint y: 77, endPoint x: 378, endPoint y: 111, distance: 45.9
click at [378, 111] on font "En tant que chef de projet informatique mondial, vos équipes sont réparties dan…" at bounding box center [341, 129] width 292 height 106
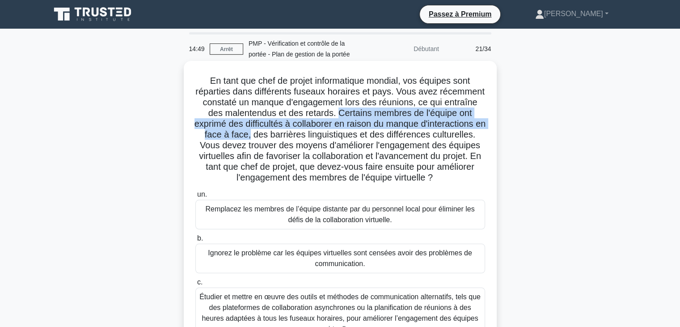
drag, startPoint x: 389, startPoint y: 111, endPoint x: 330, endPoint y: 135, distance: 64.0
click at [330, 135] on font "En tant que chef de projet informatique mondial, vos équipes sont réparties dan…" at bounding box center [341, 129] width 292 height 106
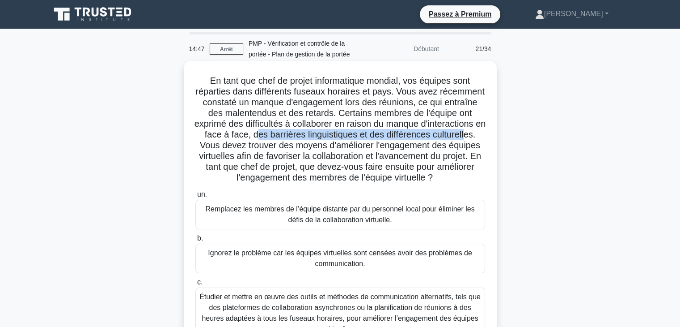
drag, startPoint x: 335, startPoint y: 136, endPoint x: 286, endPoint y: 148, distance: 51.1
click at [286, 148] on font "En tant que chef de projet informatique mondial, vos équipes sont réparties dan…" at bounding box center [341, 129] width 292 height 106
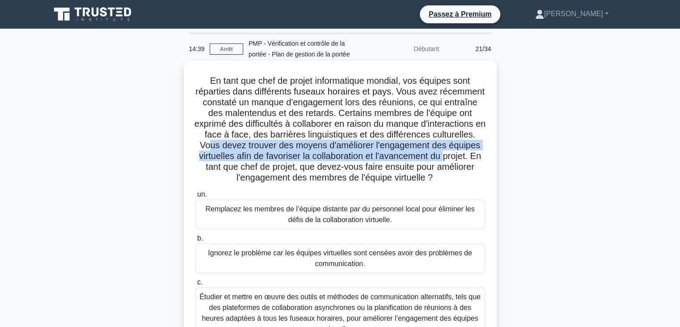
drag, startPoint x: 306, startPoint y: 144, endPoint x: 275, endPoint y: 168, distance: 39.8
click at [275, 168] on font "En tant que chef de projet informatique mondial, vos équipes sont réparties dan…" at bounding box center [341, 129] width 292 height 106
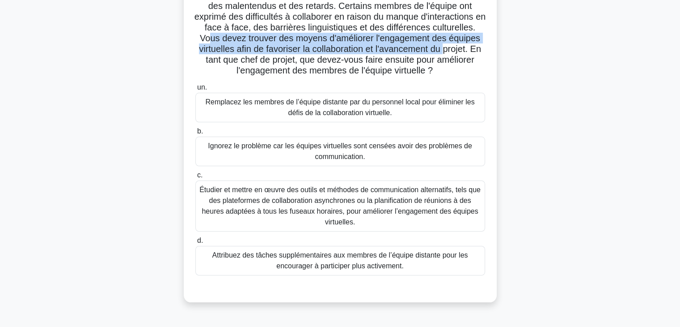
scroll to position [111, 0]
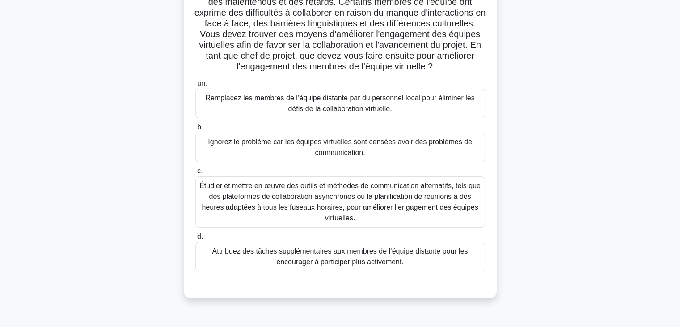
click at [371, 210] on font "Étudier et mettre en œuvre des outils et méthodes de communication alternatifs,…" at bounding box center [340, 202] width 281 height 40
click at [195, 174] on input "c. Étudier et mettre en œuvre des outils et méthodes de communication alternati…" at bounding box center [195, 171] width 0 height 6
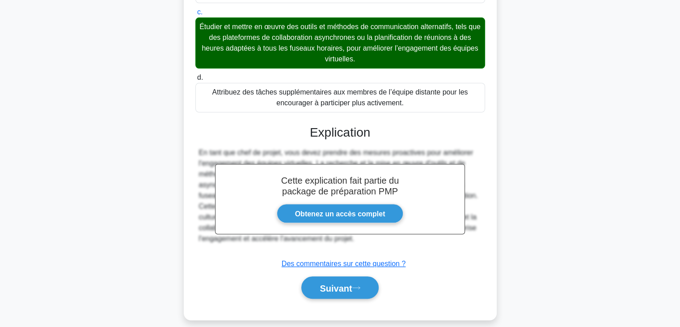
scroll to position [290, 0]
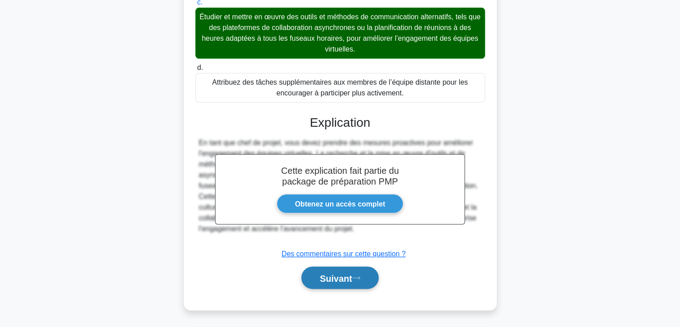
click at [345, 276] on font "Suivant" at bounding box center [336, 278] width 32 height 10
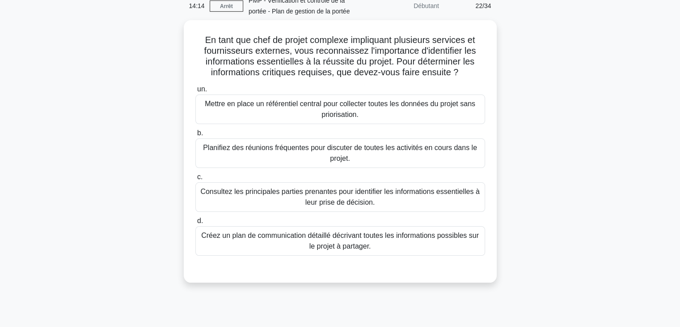
scroll to position [0, 0]
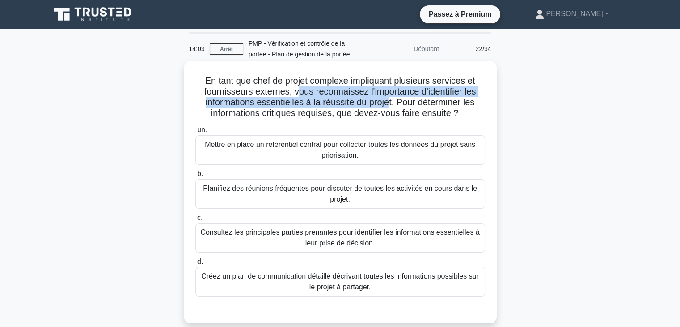
drag, startPoint x: 297, startPoint y: 90, endPoint x: 389, endPoint y: 102, distance: 92.9
click at [389, 102] on font "En tant que chef de projet complexe impliquant plusieurs services et fournisseu…" at bounding box center [340, 97] width 272 height 42
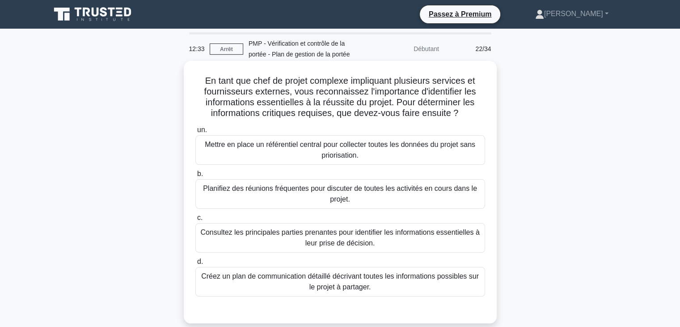
click at [438, 283] on font "Créez un plan de communication détaillé décrivant toutes les informations possi…" at bounding box center [341, 281] width 282 height 21
click at [195, 264] on input "d. Créez un plan de communication détaillé décrivant toutes les informations po…" at bounding box center [195, 262] width 0 height 6
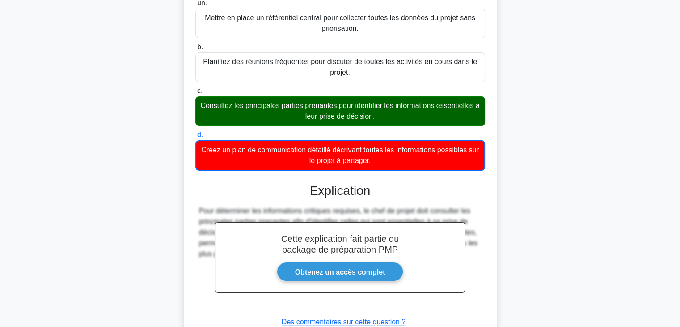
scroll to position [194, 0]
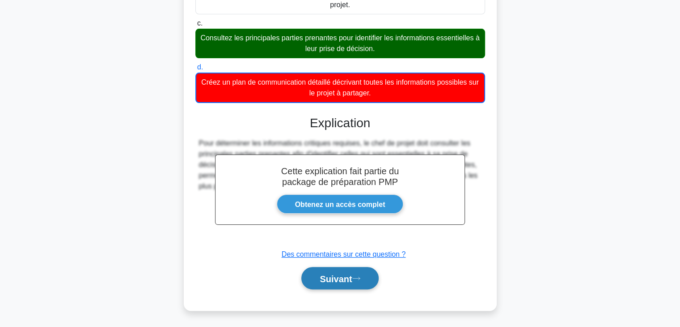
click at [335, 278] on font "Suivant" at bounding box center [336, 278] width 32 height 10
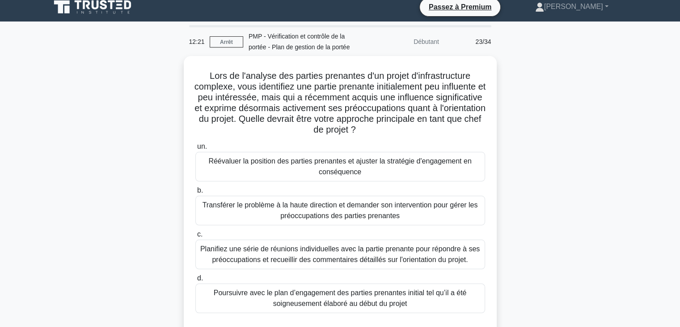
scroll to position [2, 0]
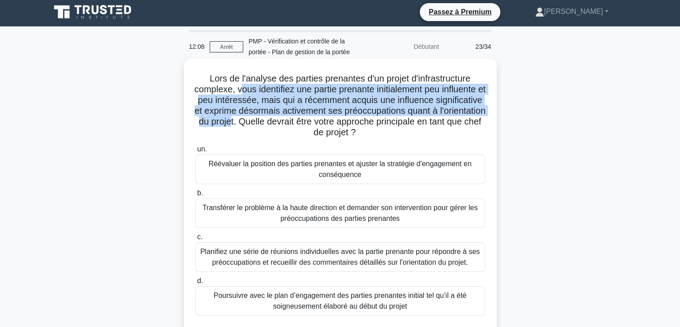
drag, startPoint x: 260, startPoint y: 89, endPoint x: 292, endPoint y: 121, distance: 44.6
click at [292, 121] on font "Lors de l'analyse des parties prenantes d'un projet d'infrastructure complexe, …" at bounding box center [341, 105] width 292 height 64
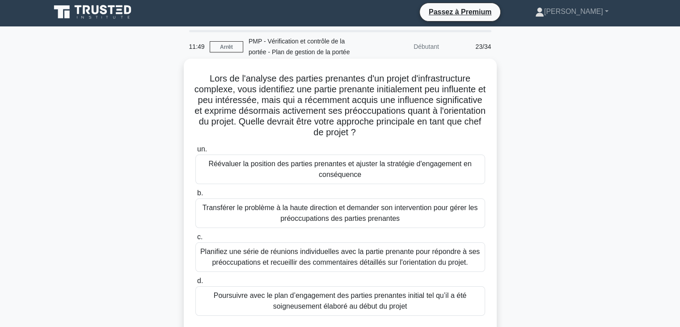
click at [440, 170] on font "Réévaluer la position des parties prenantes et ajuster la stratégie d'engagemen…" at bounding box center [341, 168] width 282 height 21
click at [195, 152] on input "un. Réévaluer la position des parties prenantes et ajuster la stratégie d'engag…" at bounding box center [195, 149] width 0 height 6
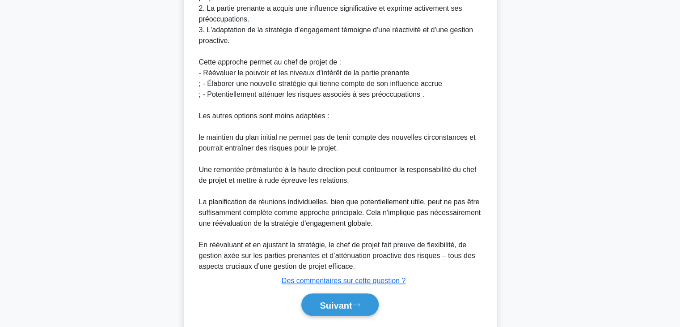
scroll to position [418, 0]
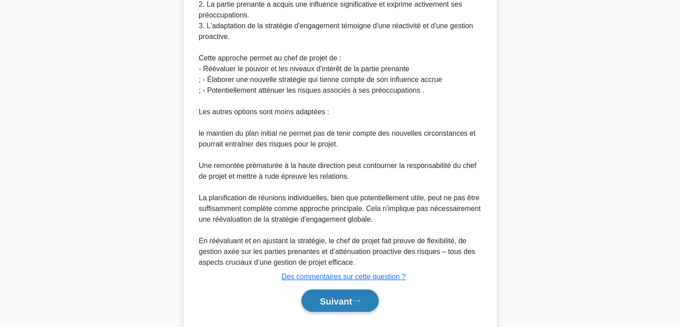
click at [334, 298] on font "Suivant" at bounding box center [336, 301] width 32 height 10
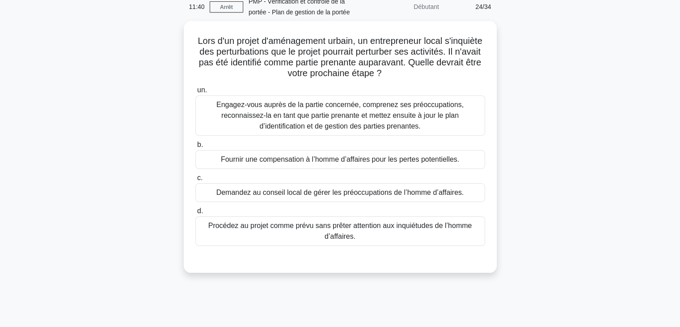
scroll to position [0, 0]
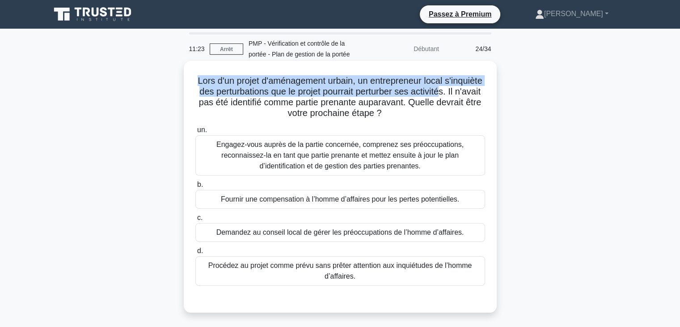
drag, startPoint x: 211, startPoint y: 81, endPoint x: 228, endPoint y: 104, distance: 28.9
click at [228, 104] on h5 "Lors d'un projet d'aménagement urbain, un entrepreneur local s'inquiète des per…" at bounding box center [341, 97] width 292 height 44
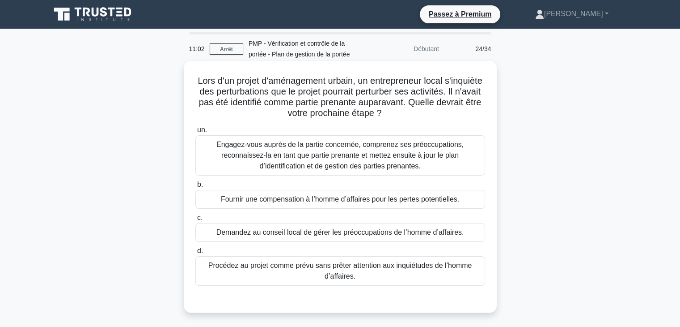
click at [434, 149] on font "Engagez-vous auprès de la partie concernée, comprenez ses préoccupations, recon…" at bounding box center [340, 154] width 247 height 29
click at [195, 133] on input "un. Engagez-vous auprès de la partie concernée, comprenez ses préoccupations, r…" at bounding box center [195, 130] width 0 height 6
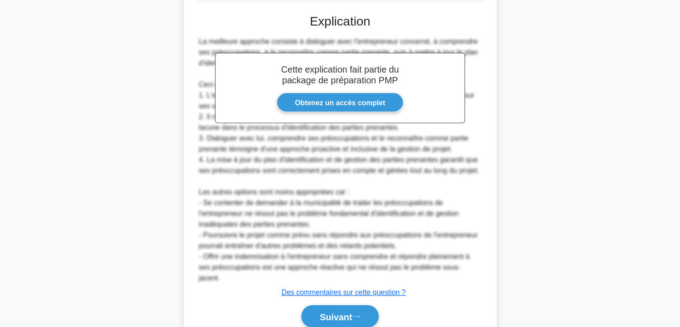
scroll to position [311, 0]
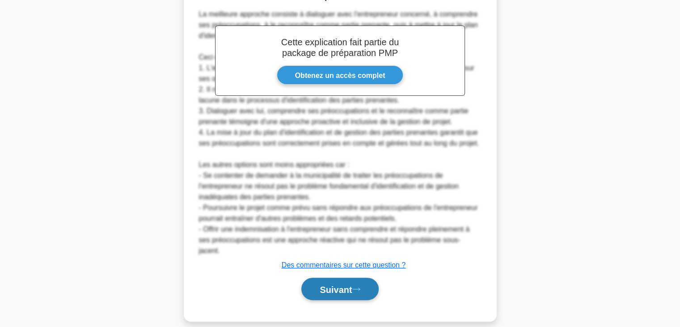
click at [351, 284] on font "Suivant" at bounding box center [336, 289] width 32 height 10
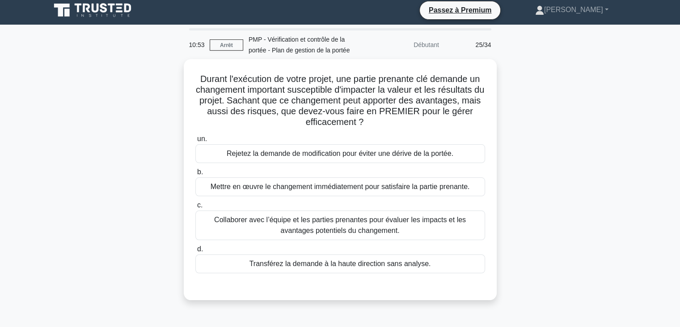
scroll to position [0, 0]
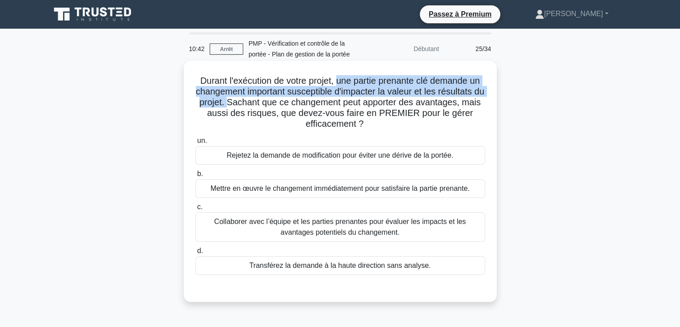
drag, startPoint x: 338, startPoint y: 80, endPoint x: 243, endPoint y: 105, distance: 98.0
click at [243, 105] on font "Durant l'exécution de votre projet, une partie prenante clé demande un changeme…" at bounding box center [340, 102] width 289 height 53
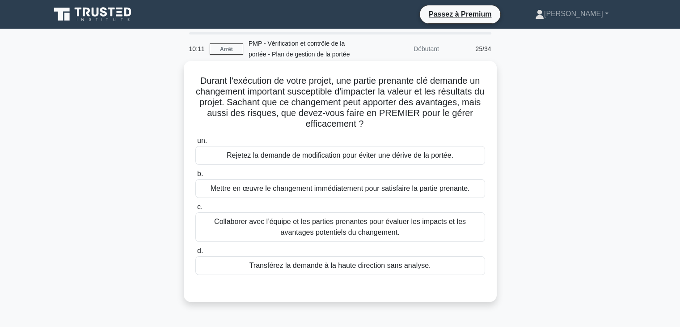
click at [429, 224] on font "Collaborer avec l’équipe et les parties prenantes pour évaluer les impacts et l…" at bounding box center [340, 226] width 252 height 18
click at [195, 210] on input "c. Collaborer avec l’équipe et les parties prenantes pour évaluer les impacts e…" at bounding box center [195, 207] width 0 height 6
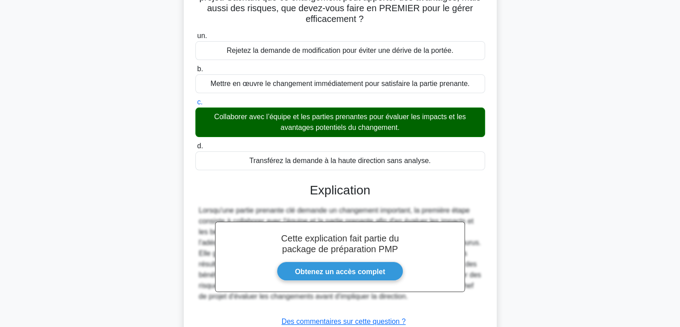
scroll to position [172, 0]
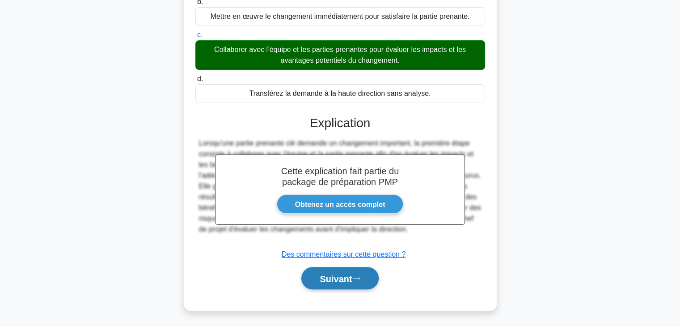
click at [360, 276] on icon at bounding box center [356, 278] width 8 height 5
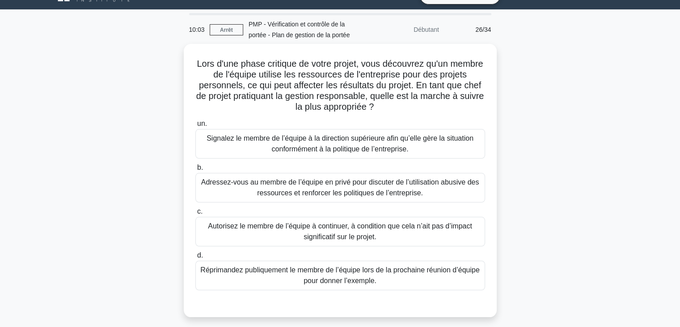
scroll to position [0, 0]
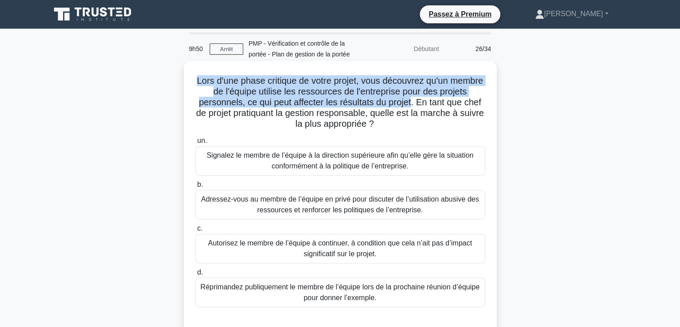
drag, startPoint x: 210, startPoint y: 78, endPoint x: 447, endPoint y: 102, distance: 237.9
click at [447, 102] on h5 "Lors d'une phase critique de votre projet, vous découvrez qu'un membre de l'équ…" at bounding box center [341, 102] width 292 height 55
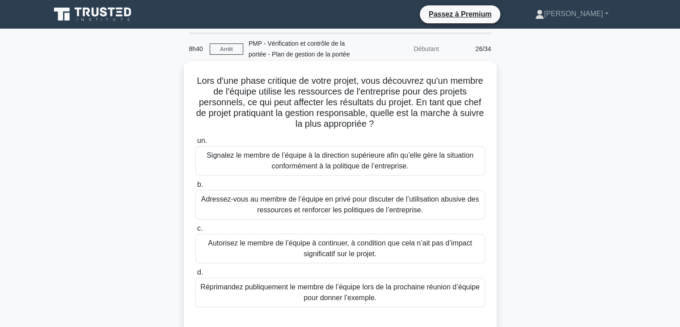
click at [465, 163] on font "Signalez le membre de l’équipe à la direction supérieure afin qu’elle gère la s…" at bounding box center [341, 160] width 282 height 21
click at [195, 144] on input "un. Signalez le membre de l’équipe à la direction supérieure afin qu’elle gère …" at bounding box center [195, 141] width 0 height 6
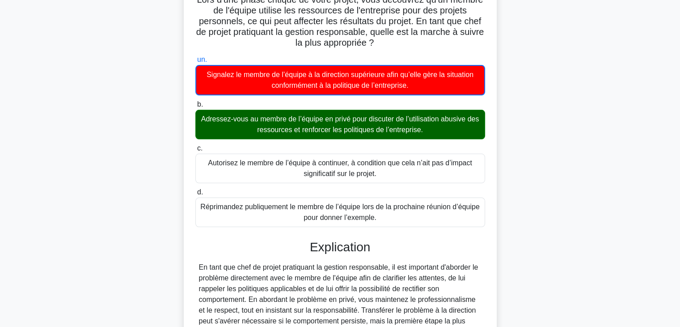
scroll to position [183, 0]
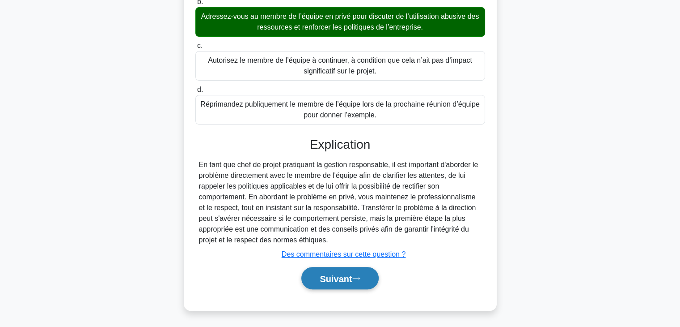
click at [344, 278] on font "Suivant" at bounding box center [336, 278] width 32 height 10
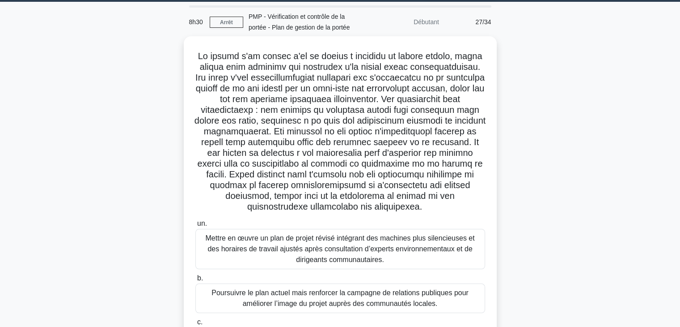
scroll to position [27, 0]
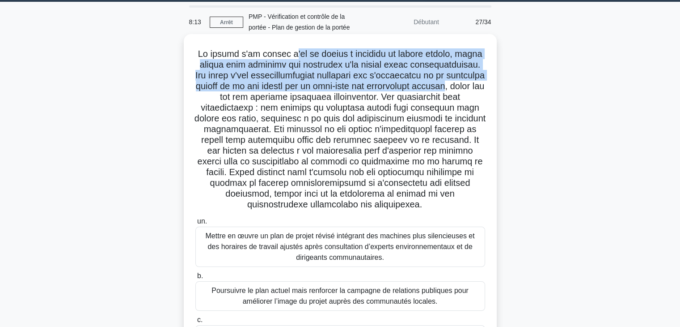
drag, startPoint x: 290, startPoint y: 54, endPoint x: 244, endPoint y: 99, distance: 64.5
click at [244, 99] on font at bounding box center [341, 129] width 292 height 160
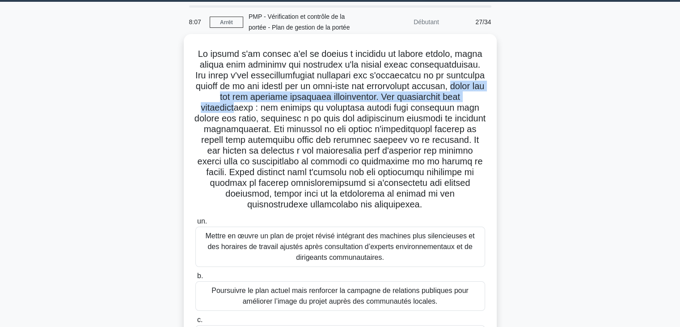
drag, startPoint x: 249, startPoint y: 96, endPoint x: 310, endPoint y: 111, distance: 63.7
click at [310, 111] on font at bounding box center [341, 129] width 292 height 160
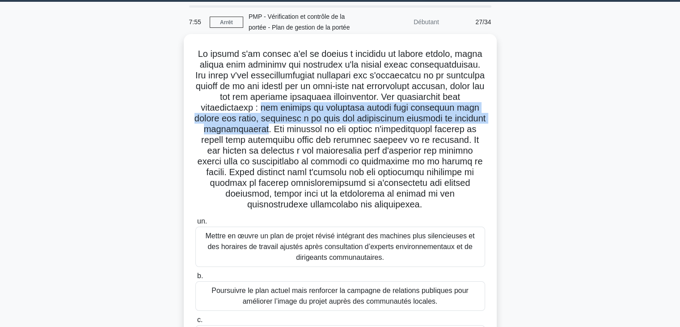
drag, startPoint x: 335, startPoint y: 107, endPoint x: 359, endPoint y: 140, distance: 41.2
click at [360, 129] on font at bounding box center [341, 129] width 292 height 160
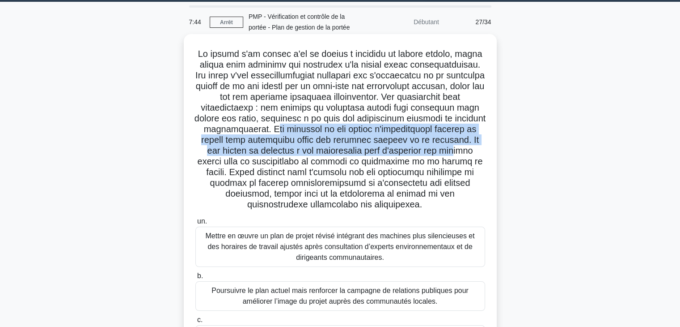
drag, startPoint x: 368, startPoint y: 130, endPoint x: 293, endPoint y: 157, distance: 79.1
click at [293, 157] on font at bounding box center [341, 129] width 292 height 160
drag, startPoint x: 339, startPoint y: 167, endPoint x: 467, endPoint y: 199, distance: 132.3
click at [467, 199] on h5 ".spinner_0XTQ{transform-origin:center;animation:spinner_y6GP .75s linear infini…" at bounding box center [341, 129] width 292 height 162
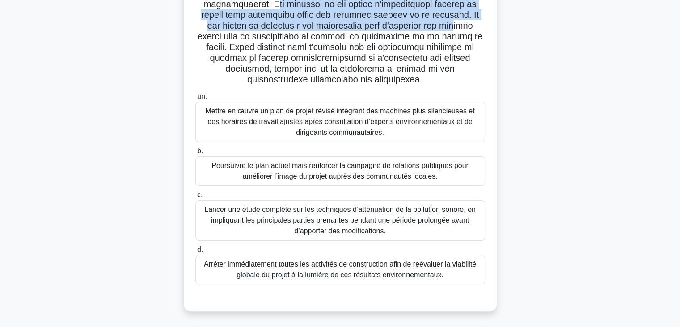
scroll to position [157, 0]
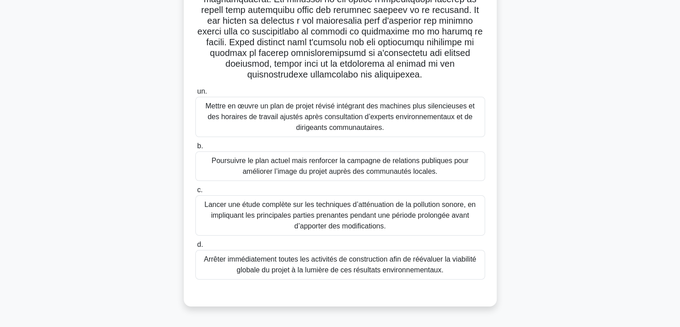
click at [423, 218] on font "Lancer une étude complète sur les techniques d’atténuation de la pollution sono…" at bounding box center [340, 214] width 272 height 29
click at [195, 193] on input "c. Lancer une étude complète sur les techniques d’atténuation de la pollution s…" at bounding box center [195, 190] width 0 height 6
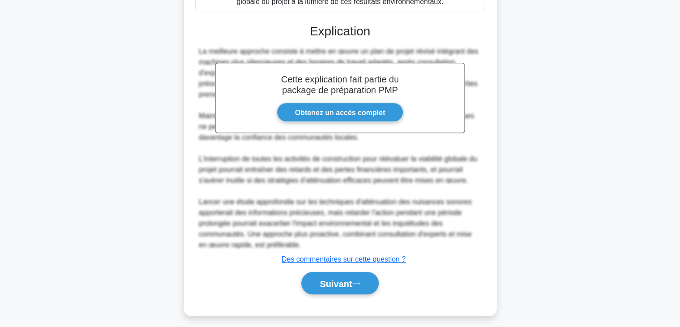
scroll to position [430, 0]
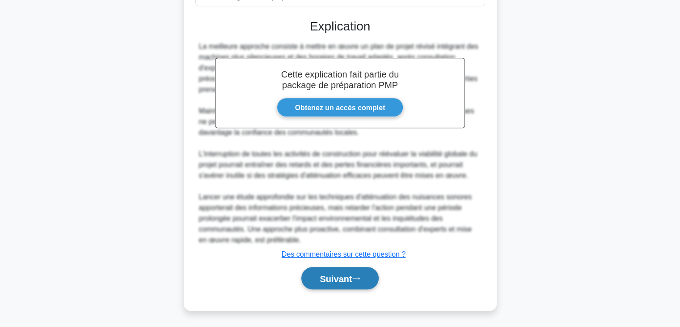
click at [352, 281] on font "Suivant" at bounding box center [336, 278] width 32 height 10
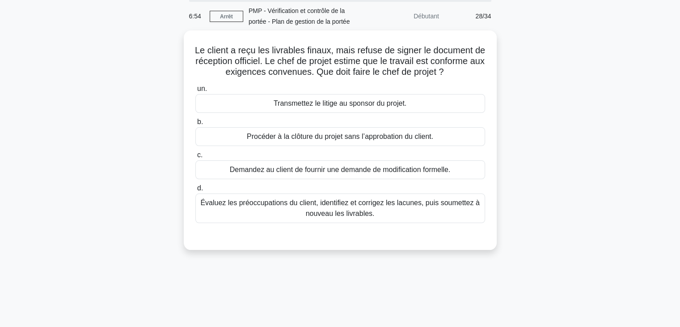
scroll to position [0, 0]
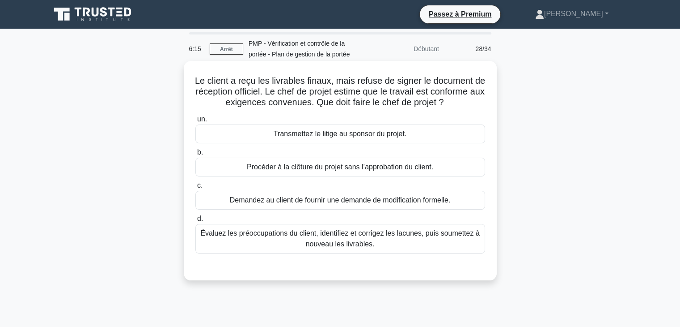
click at [396, 249] on font "Évaluez les préoccupations du client, identifiez et corrigez les lacunes, puis …" at bounding box center [341, 238] width 282 height 21
click at [195, 221] on input "d. Évaluez les préoccupations du client, identifiez et corrigez les lacunes, pu…" at bounding box center [195, 219] width 0 height 6
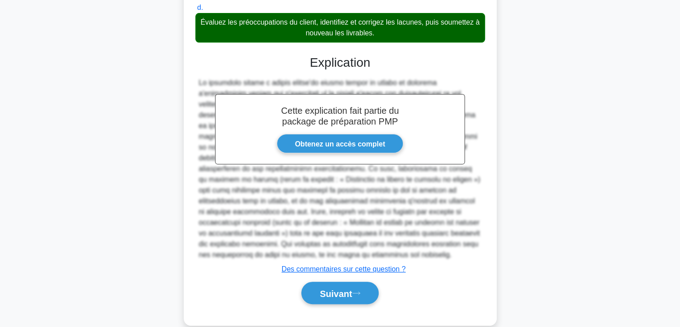
scroll to position [219, 0]
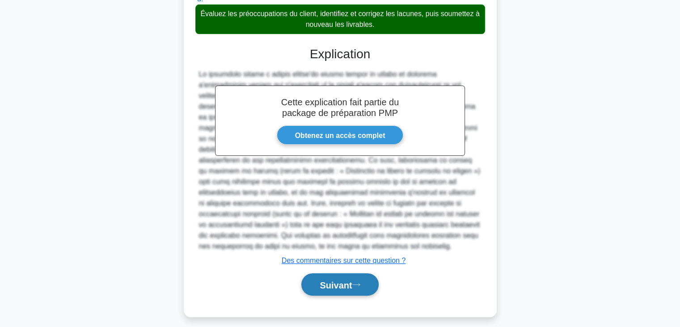
click at [348, 289] on font "Suivant" at bounding box center [336, 285] width 32 height 10
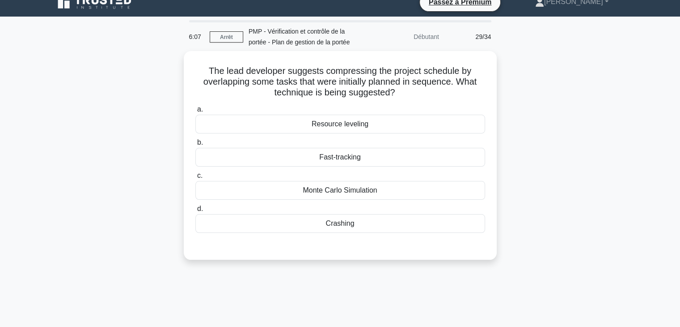
scroll to position [11, 0]
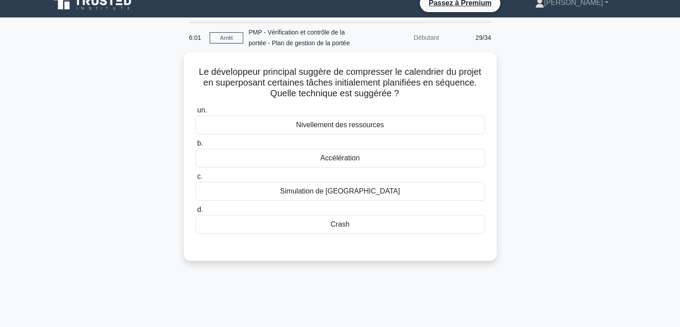
click at [631, 106] on div "Le développeur principal suggère de compresser le calendrier du projet en super…" at bounding box center [340, 161] width 590 height 219
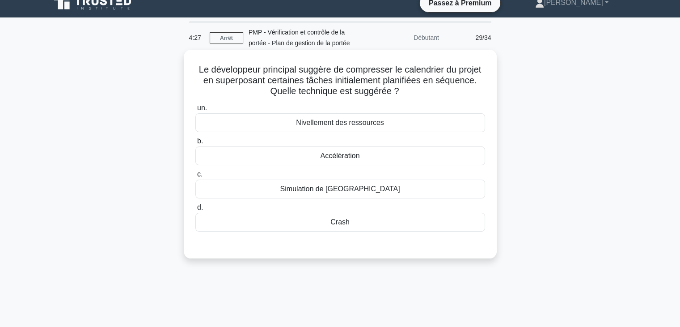
click at [398, 154] on div "Accélération" at bounding box center [340, 155] width 290 height 19
click at [195, 144] on input "b. Accélération" at bounding box center [195, 141] width 0 height 6
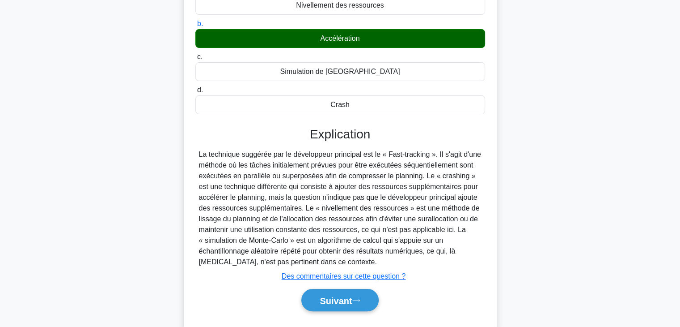
scroll to position [157, 0]
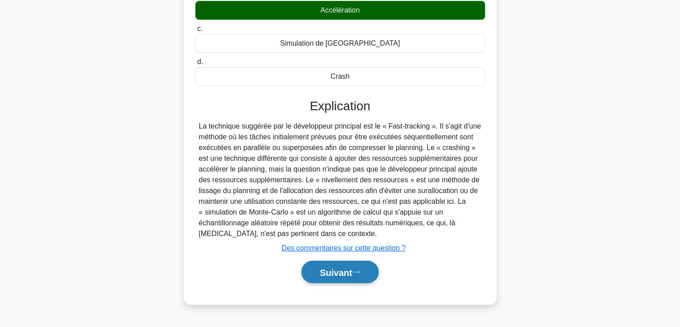
click at [352, 269] on font "Suivant" at bounding box center [336, 272] width 32 height 10
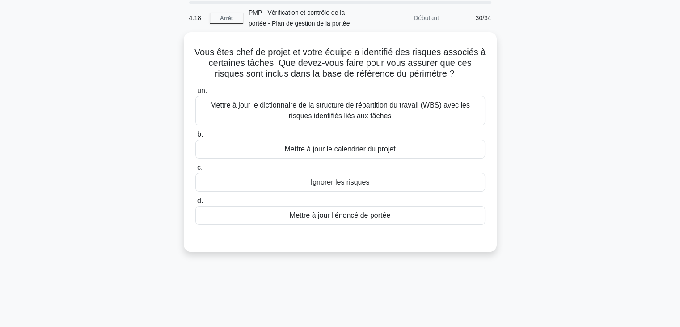
scroll to position [30, 0]
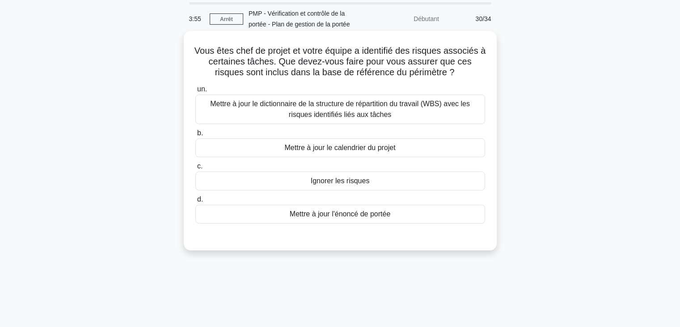
click at [437, 111] on font "Mettre à jour le dictionnaire de la structure de répartition du travail (WBS) a…" at bounding box center [341, 108] width 282 height 21
click at [195, 92] on input "un. Mettre à jour le dictionnaire de la structure de répartition du travail (WB…" at bounding box center [195, 89] width 0 height 6
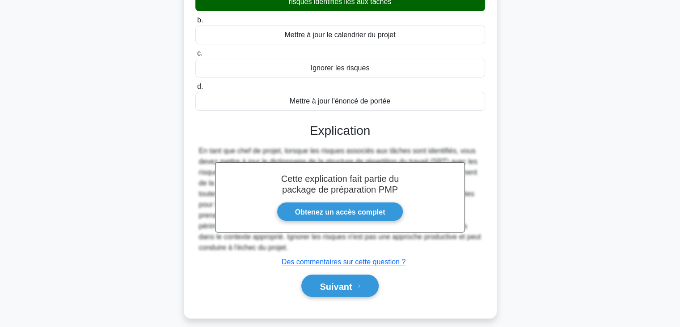
scroll to position [157, 0]
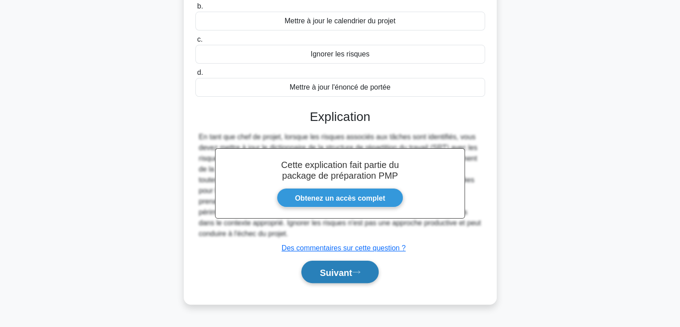
click at [334, 272] on font "Suivant" at bounding box center [336, 272] width 32 height 10
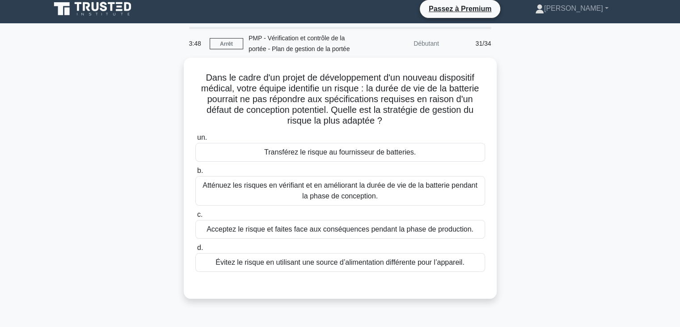
scroll to position [4, 0]
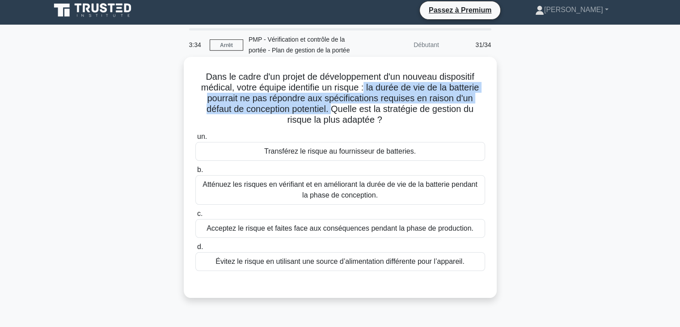
drag, startPoint x: 365, startPoint y: 87, endPoint x: 331, endPoint y: 110, distance: 41.6
click at [331, 110] on font "Dans le cadre d'un projet de développement d'un nouveau dispositif médical, vot…" at bounding box center [340, 98] width 278 height 53
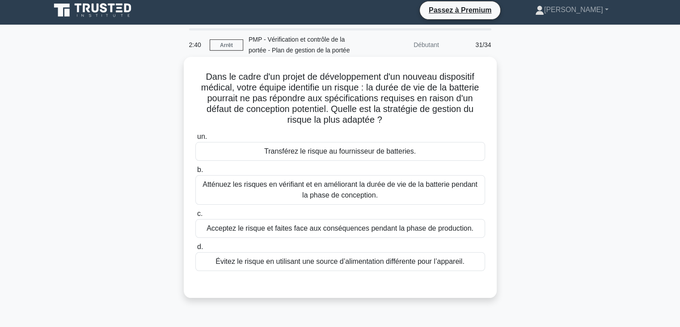
click at [433, 152] on div "Transférez le risque au fournisseur de batteries." at bounding box center [340, 151] width 290 height 19
click at [195, 140] on input "un. Transférez le risque au fournisseur de batteries." at bounding box center [195, 137] width 0 height 6
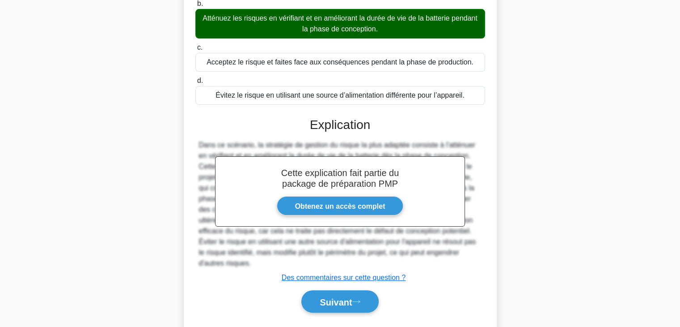
scroll to position [176, 0]
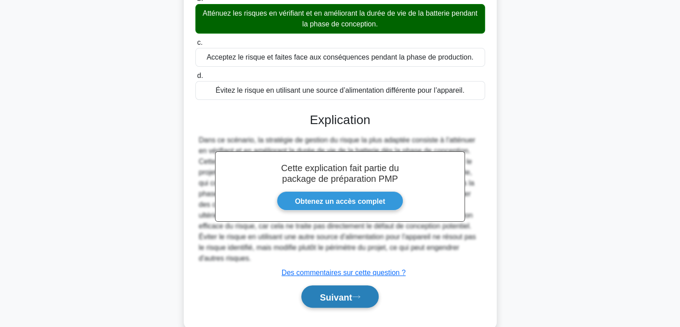
click at [340, 296] on font "Suivant" at bounding box center [336, 297] width 32 height 10
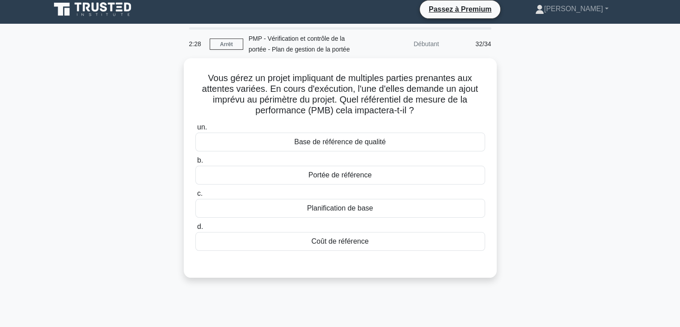
scroll to position [0, 0]
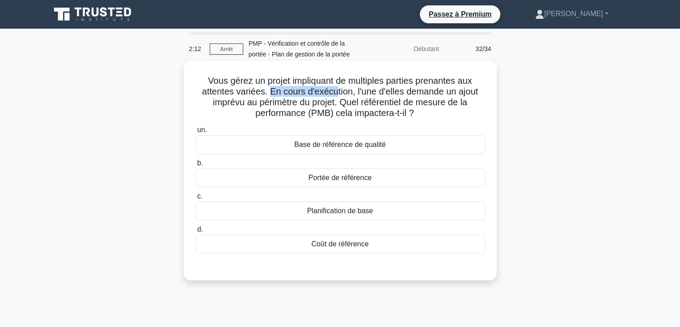
drag, startPoint x: 268, startPoint y: 95, endPoint x: 335, endPoint y: 96, distance: 67.5
click at [335, 96] on font "Vous gérez un projet impliquant de multiples parties prenantes aux attentes var…" at bounding box center [340, 97] width 276 height 42
click at [404, 179] on div "Portée de référence" at bounding box center [340, 177] width 290 height 19
click at [195, 166] on input "b. Portée de référence" at bounding box center [195, 163] width 0 height 6
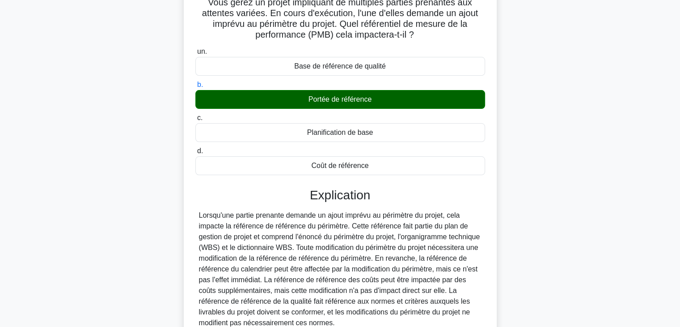
scroll to position [161, 0]
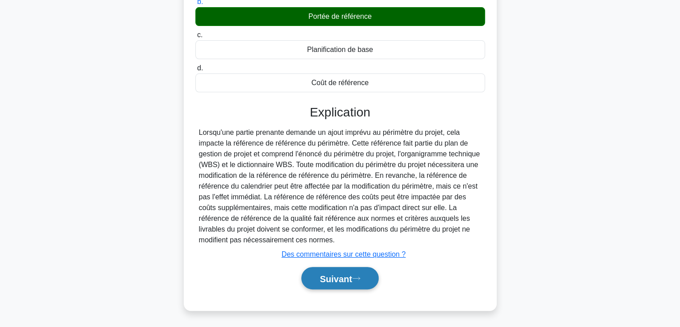
click at [340, 281] on font "Suivant" at bounding box center [336, 278] width 32 height 10
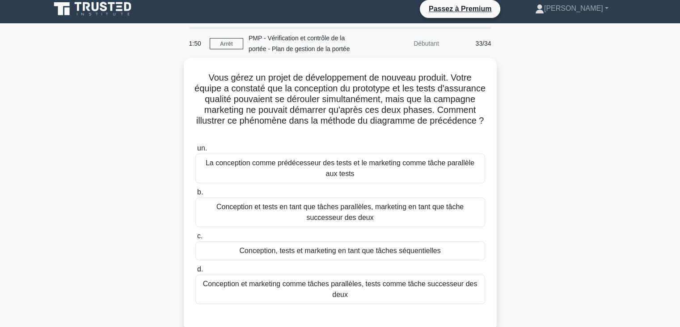
scroll to position [0, 0]
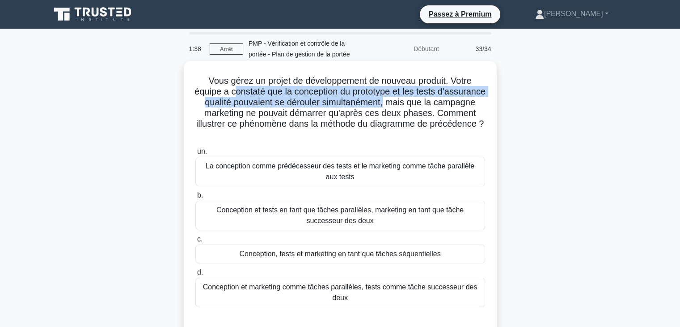
drag, startPoint x: 258, startPoint y: 89, endPoint x: 432, endPoint y: 108, distance: 175.0
click at [432, 108] on font "Vous gérez un projet de développement de nouveau produit. Votre équipe a consta…" at bounding box center [340, 102] width 291 height 53
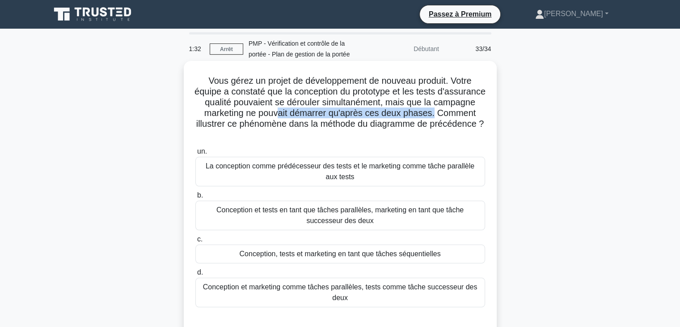
drag, startPoint x: 323, startPoint y: 111, endPoint x: 483, endPoint y: 117, distance: 159.8
click at [483, 117] on h5 "Vous gérez un projet de développement de nouveau produit. Votre équipe a consta…" at bounding box center [341, 107] width 292 height 65
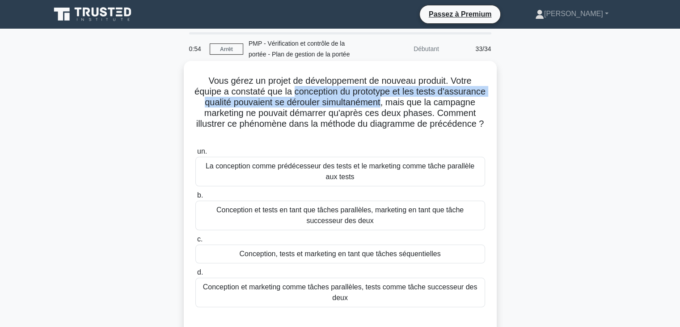
drag, startPoint x: 317, startPoint y: 92, endPoint x: 430, endPoint y: 106, distance: 114.5
click at [430, 106] on font "Vous gérez un projet de développement de nouveau produit. Votre équipe a consta…" at bounding box center [340, 102] width 291 height 53
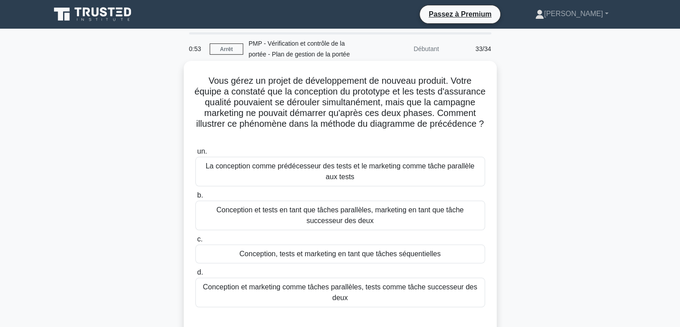
click at [386, 215] on font "Conception et tests en tant que tâches parallèles, marketing en tant que tâche …" at bounding box center [340, 215] width 247 height 18
click at [195, 198] on input "b. Conception et tests en tant que tâches parallèles, marketing en tant que tâc…" at bounding box center [195, 195] width 0 height 6
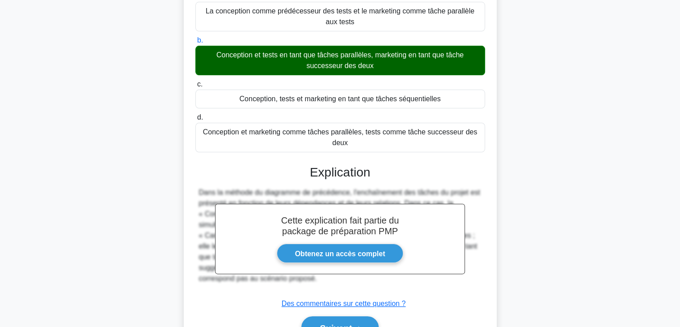
scroll to position [204, 0]
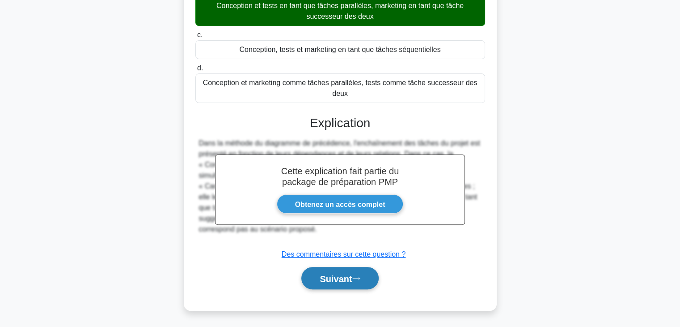
click at [352, 275] on font "Suivant" at bounding box center [336, 278] width 32 height 10
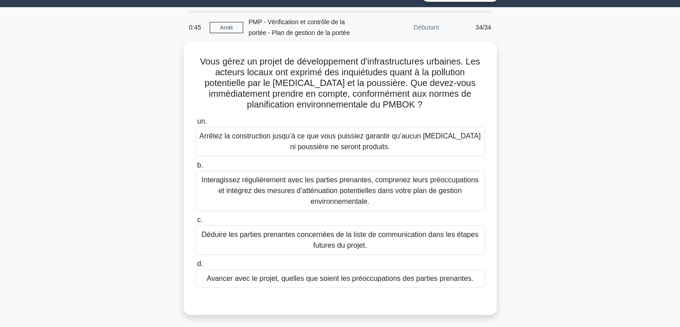
scroll to position [16, 0]
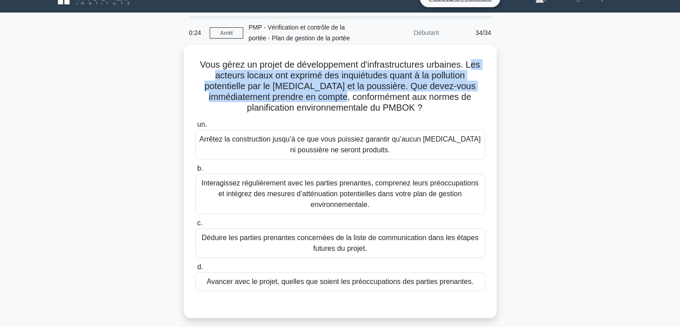
drag, startPoint x: 473, startPoint y: 64, endPoint x: 329, endPoint y: 102, distance: 148.7
click at [329, 102] on font "Vous gérez un projet de développement d'infrastructures urbaines. Les acteurs l…" at bounding box center [340, 85] width 280 height 53
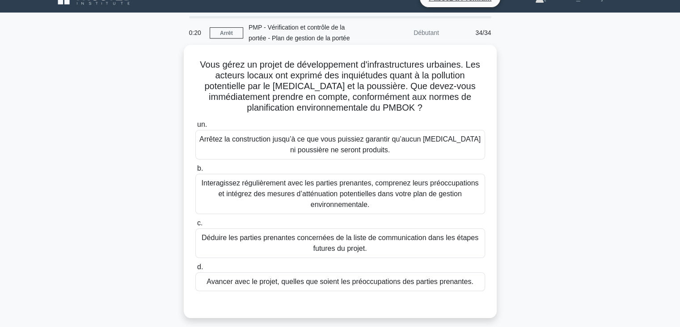
click at [382, 198] on font "Interagissez régulièrement avec les parties prenantes, comprenez leurs préoccup…" at bounding box center [340, 193] width 277 height 29
click at [195, 171] on input "b. Interagissez régulièrement avec les parties prenantes, comprenez leurs préoc…" at bounding box center [195, 169] width 0 height 6
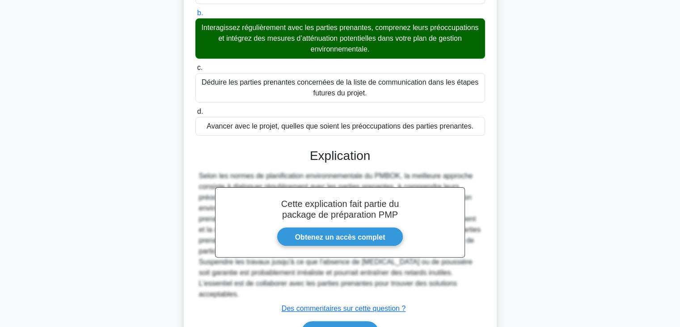
scroll to position [215, 0]
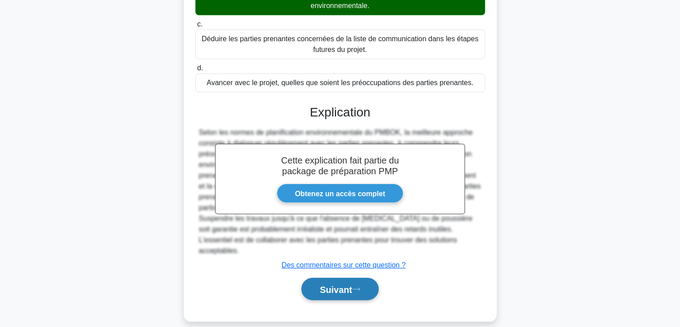
click at [357, 286] on icon at bounding box center [356, 288] width 8 height 5
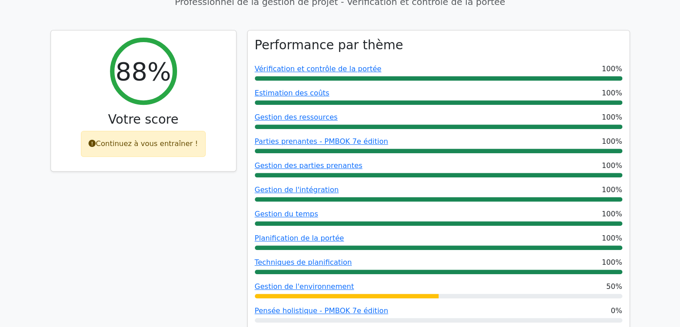
scroll to position [365, 0]
